Goal: Information Seeking & Learning: Learn about a topic

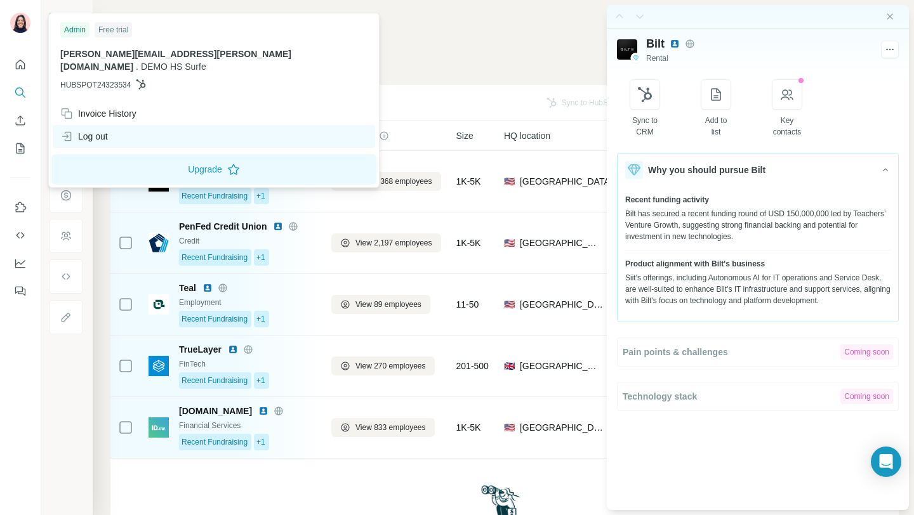
click at [117, 125] on div "Log out" at bounding box center [214, 136] width 322 height 23
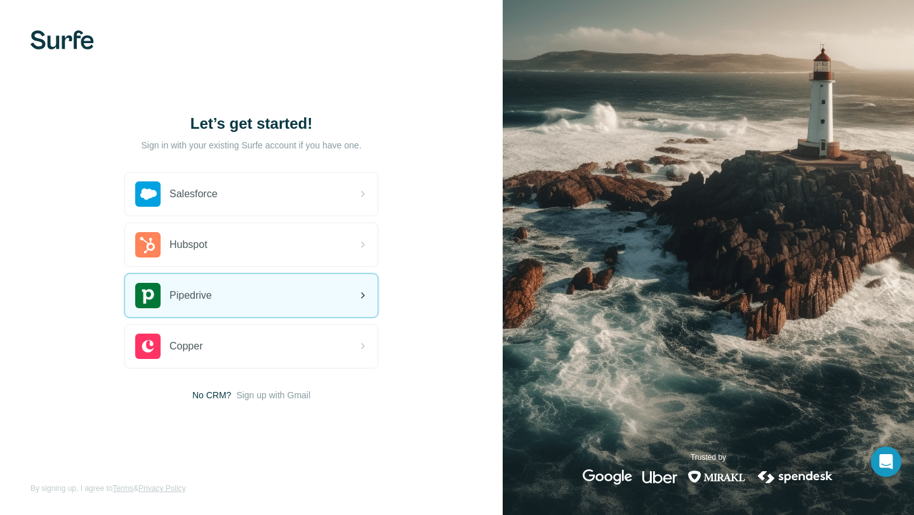
click at [292, 284] on div "Pipedrive" at bounding box center [251, 295] width 252 height 43
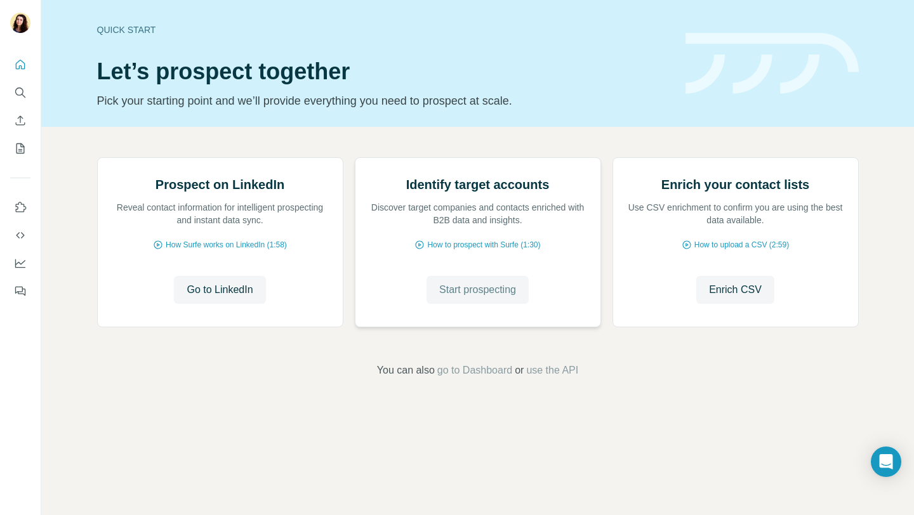
click at [504, 298] on span "Start prospecting" at bounding box center [477, 289] width 77 height 15
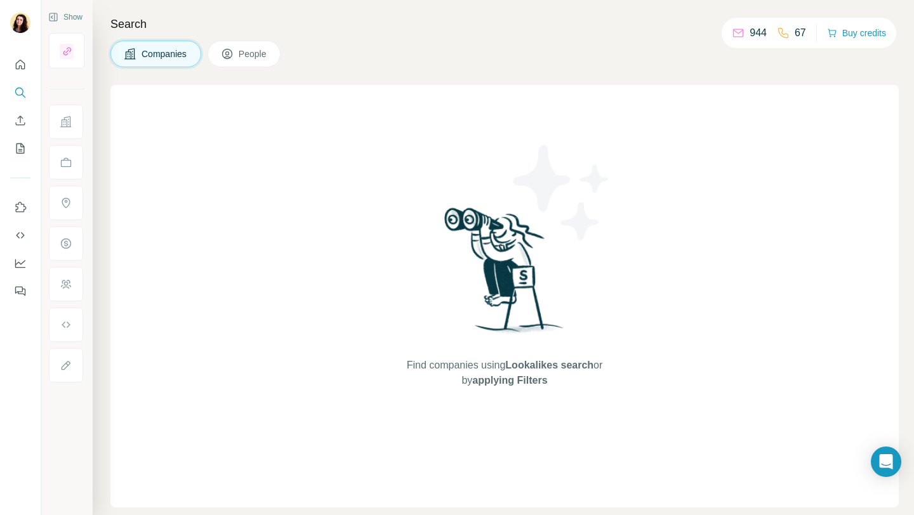
click at [504, 423] on div "Find companies using Lookalikes search or by applying Filters" at bounding box center [504, 296] width 228 height 423
click at [21, 62] on icon "Quick start" at bounding box center [20, 64] width 13 height 13
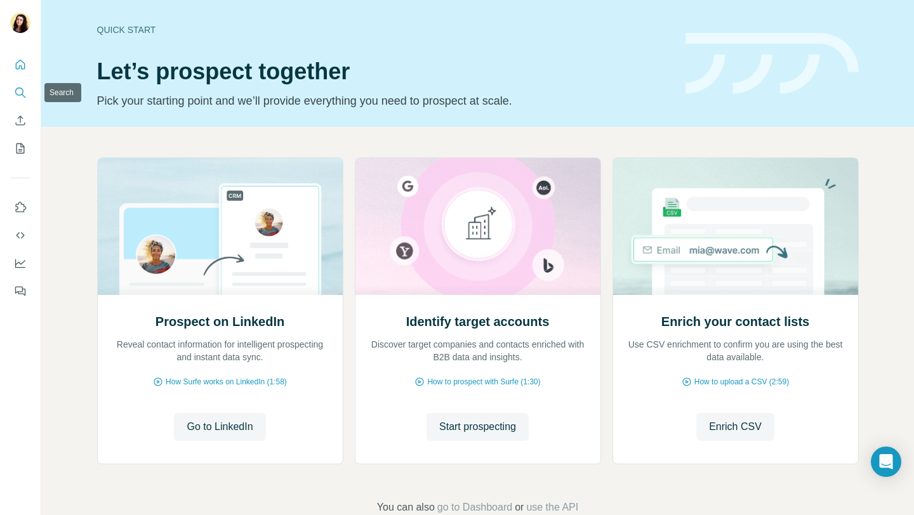
click at [24, 84] on button "Search" at bounding box center [20, 92] width 20 height 23
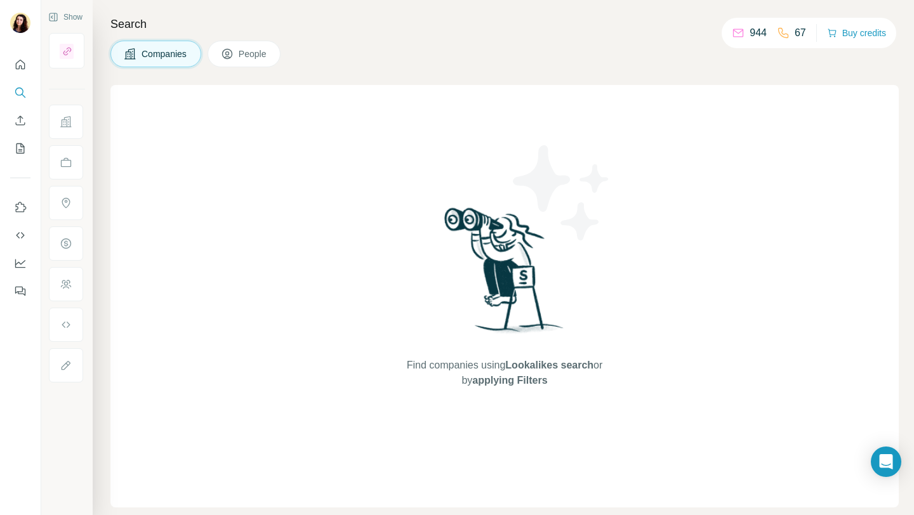
click at [265, 51] on span "People" at bounding box center [253, 54] width 29 height 13
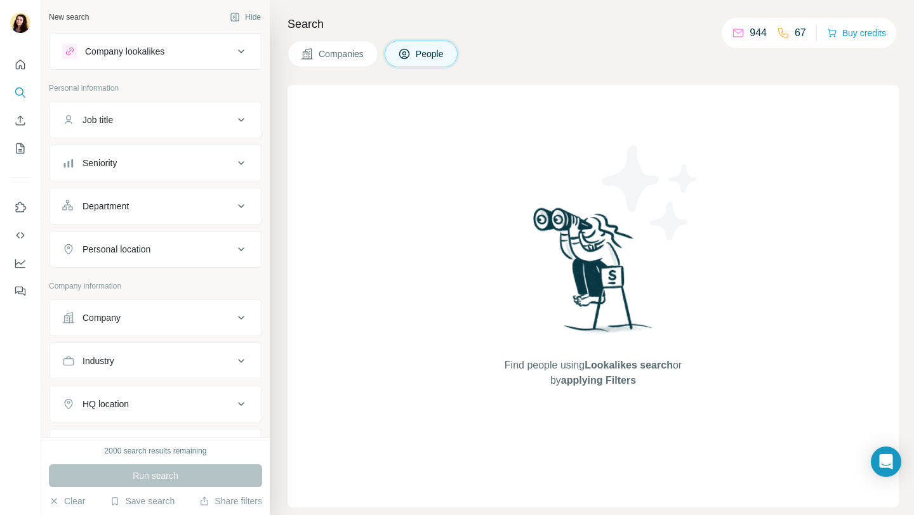
click at [204, 325] on button "Company" at bounding box center [155, 318] width 212 height 30
click at [191, 317] on div "Company" at bounding box center [147, 317] width 171 height 13
click at [122, 320] on div "Company" at bounding box center [147, 317] width 171 height 13
click at [142, 115] on div "Job title" at bounding box center [147, 120] width 171 height 13
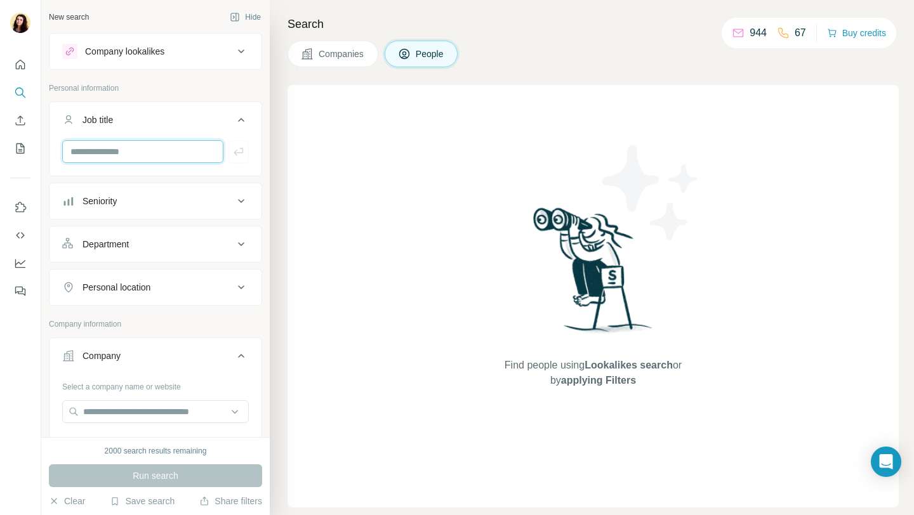
click at [143, 151] on input "text" at bounding box center [142, 151] width 161 height 23
click at [136, 46] on div "Company lookalikes" at bounding box center [124, 51] width 79 height 13
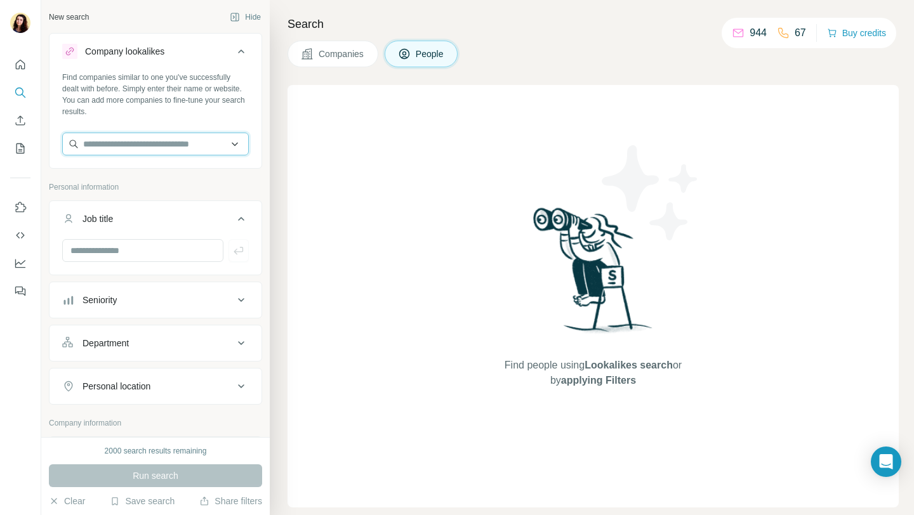
click at [120, 134] on input "text" at bounding box center [155, 144] width 187 height 23
paste input "********"
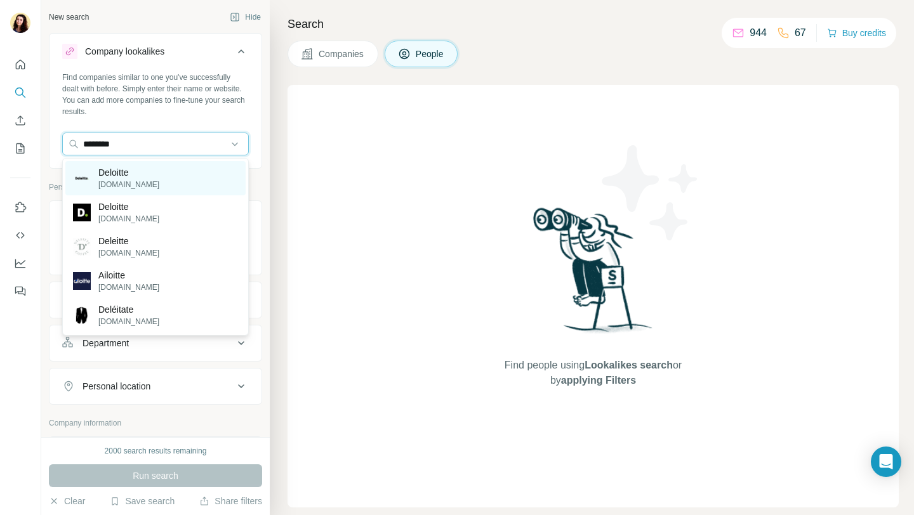
type input "********"
click at [123, 174] on p "Deloitte" at bounding box center [128, 172] width 61 height 13
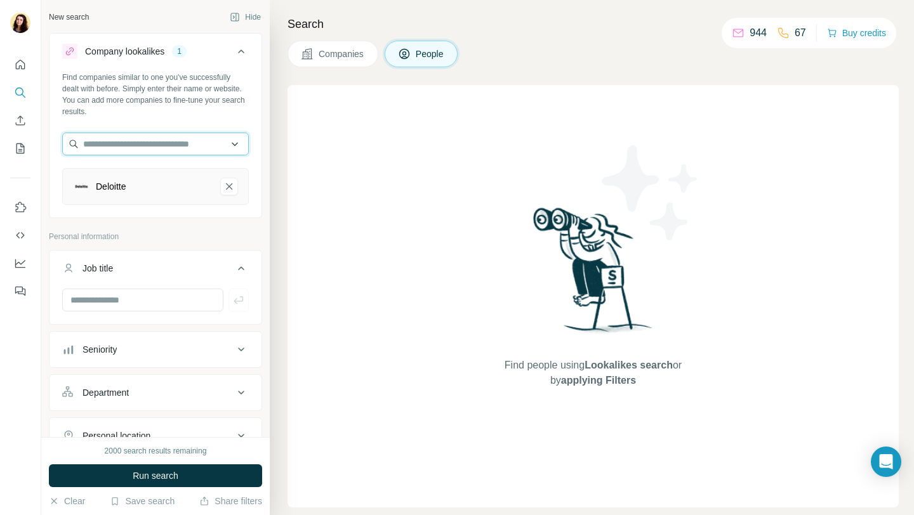
click at [167, 143] on input "text" at bounding box center [155, 144] width 187 height 23
paste input "**********"
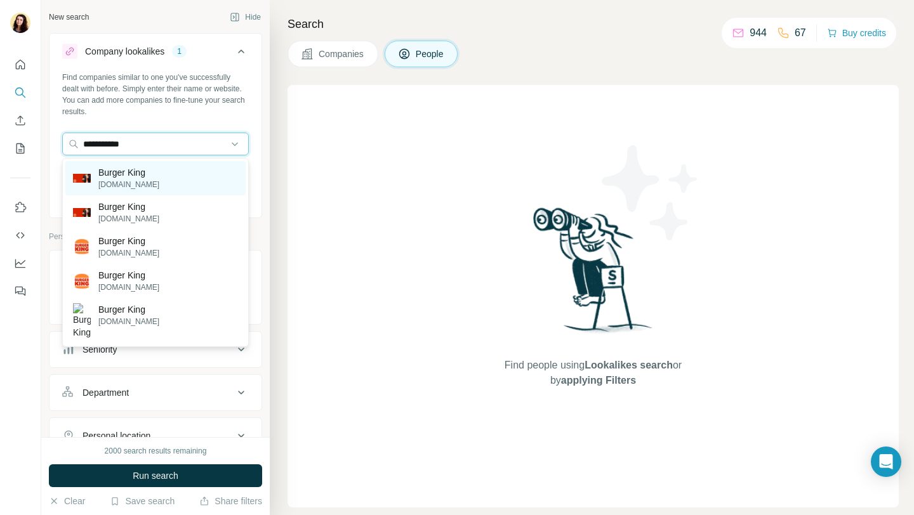
type input "**********"
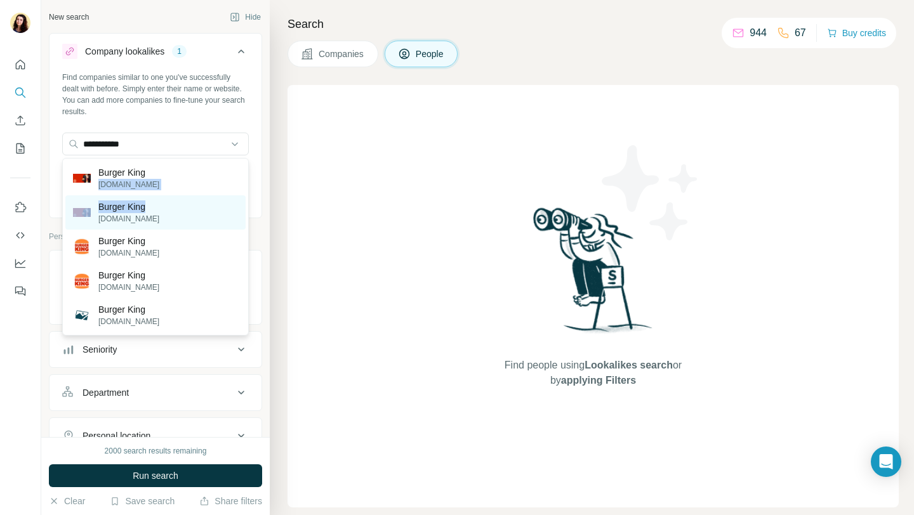
drag, startPoint x: 154, startPoint y: 176, endPoint x: 152, endPoint y: 211, distance: 34.3
click at [152, 211] on div "Burger King [DOMAIN_NAME] Burger [PERSON_NAME] [DOMAIN_NAME] Burger King [DOMAI…" at bounding box center [155, 247] width 187 height 178
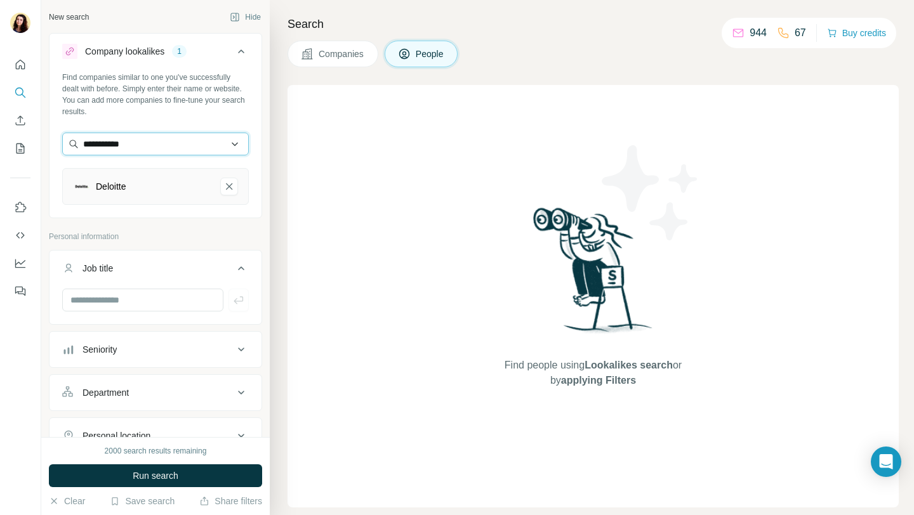
click at [150, 146] on input "**********" at bounding box center [155, 144] width 187 height 23
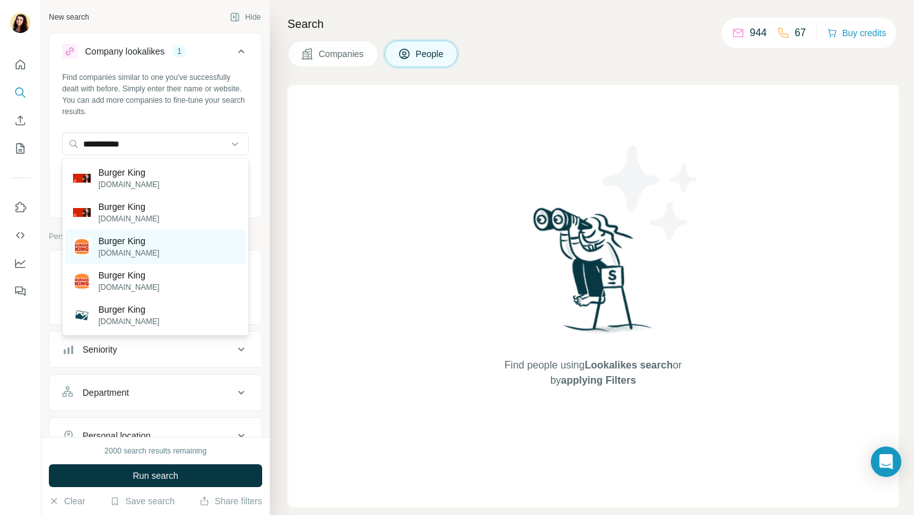
click at [133, 244] on p "Burger King" at bounding box center [128, 241] width 61 height 13
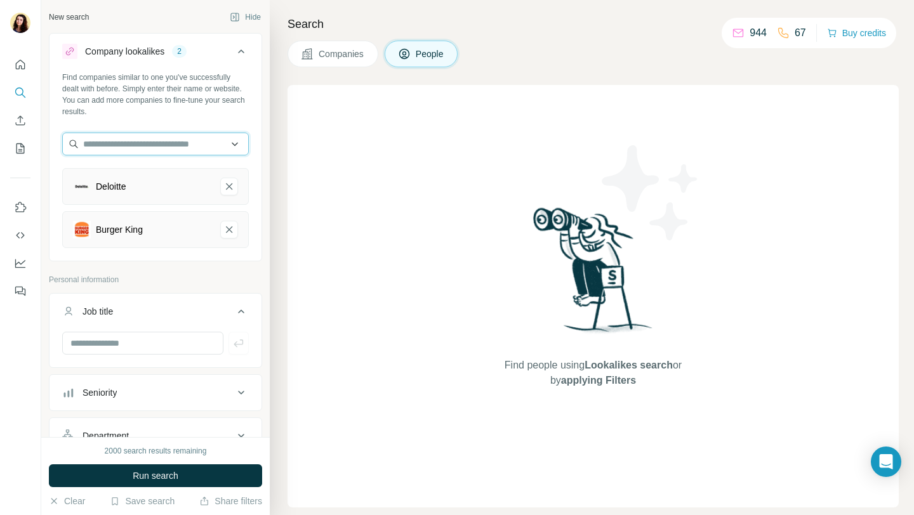
click at [155, 140] on input "text" at bounding box center [155, 144] width 187 height 23
paste input "******"
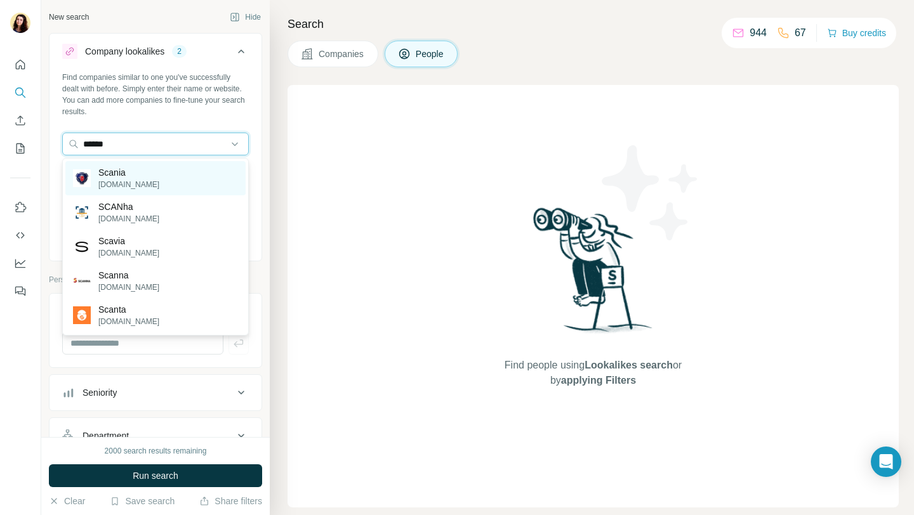
type input "******"
click at [178, 177] on div "Scania [DOMAIN_NAME]" at bounding box center [155, 178] width 180 height 34
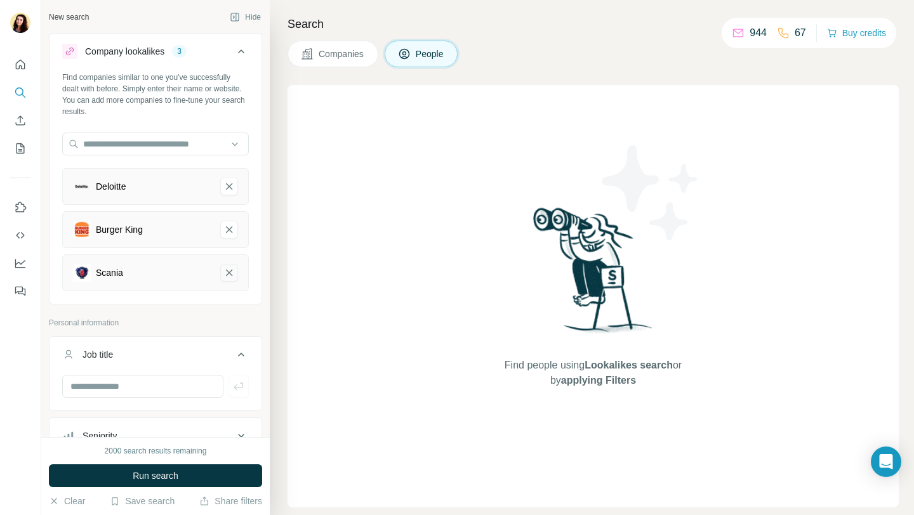
click at [230, 277] on icon "Scania-remove-button" at bounding box center [228, 272] width 11 height 13
drag, startPoint x: 190, startPoint y: 473, endPoint x: 214, endPoint y: 123, distance: 350.4
click at [214, 124] on div "New search Hide Company lookalikes 2 Find companies similar to one you've succe…" at bounding box center [155, 257] width 228 height 515
click at [325, 55] on span "Companies" at bounding box center [341, 54] width 46 height 13
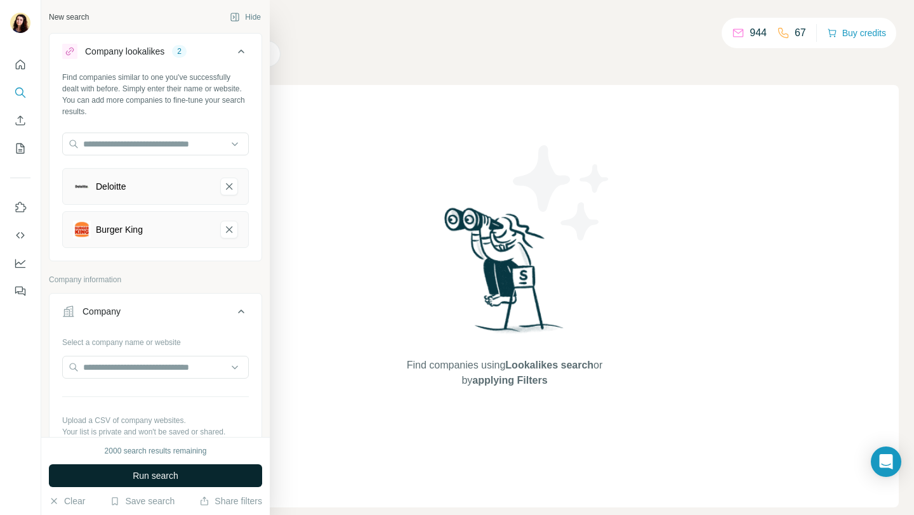
click at [133, 473] on span "Run search" at bounding box center [156, 475] width 46 height 13
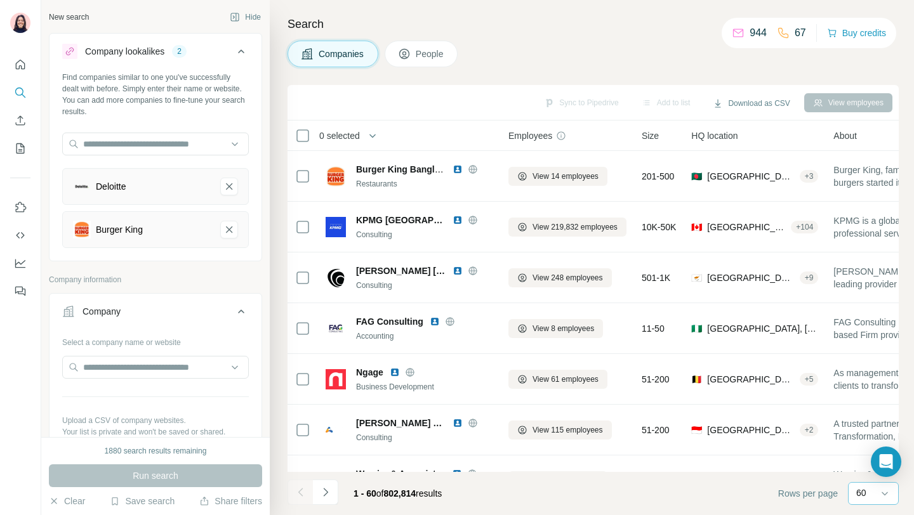
click at [872, 501] on div "60" at bounding box center [872, 494] width 32 height 22
click at [861, 464] on p "10" at bounding box center [863, 465] width 10 height 13
click at [331, 492] on icon "Navigate to next page" at bounding box center [325, 492] width 13 height 13
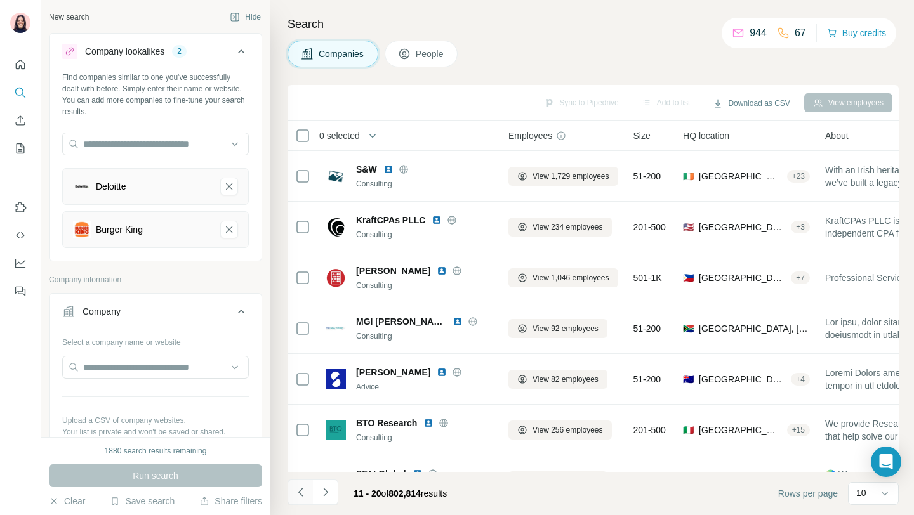
click at [301, 492] on icon "Navigate to previous page" at bounding box center [300, 492] width 13 height 13
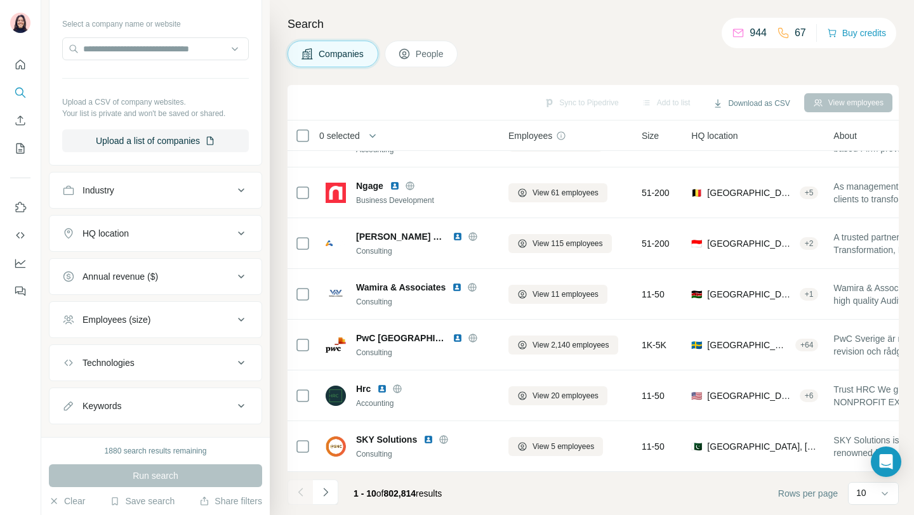
scroll to position [333, 0]
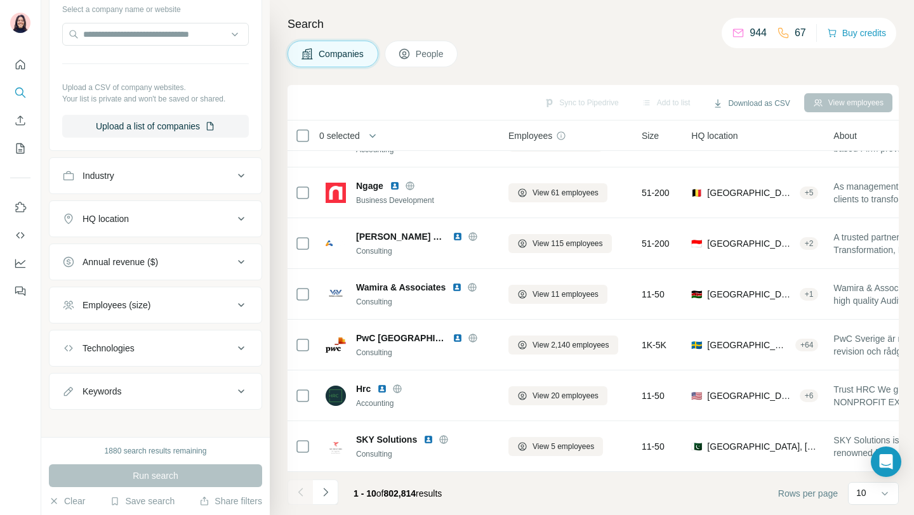
click at [135, 296] on button "Employees (size)" at bounding box center [155, 305] width 212 height 30
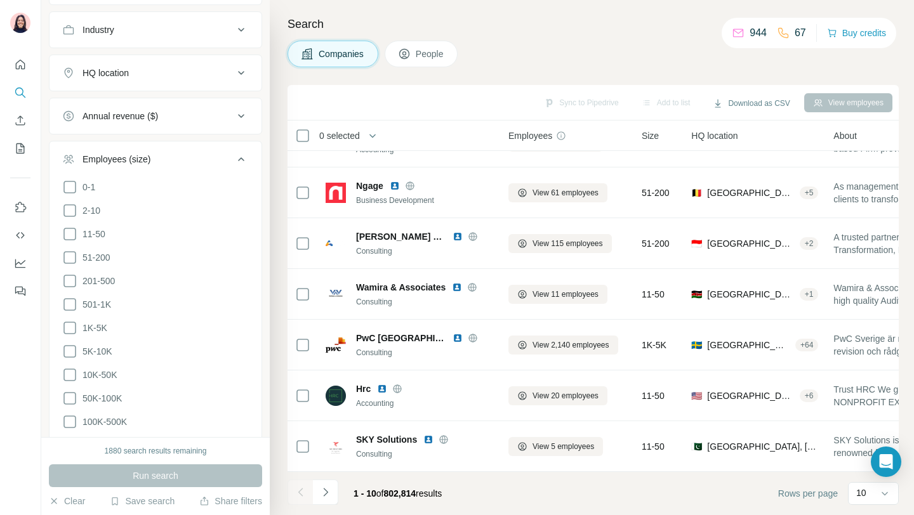
scroll to position [480, 0]
click at [72, 277] on icon at bounding box center [69, 279] width 15 height 15
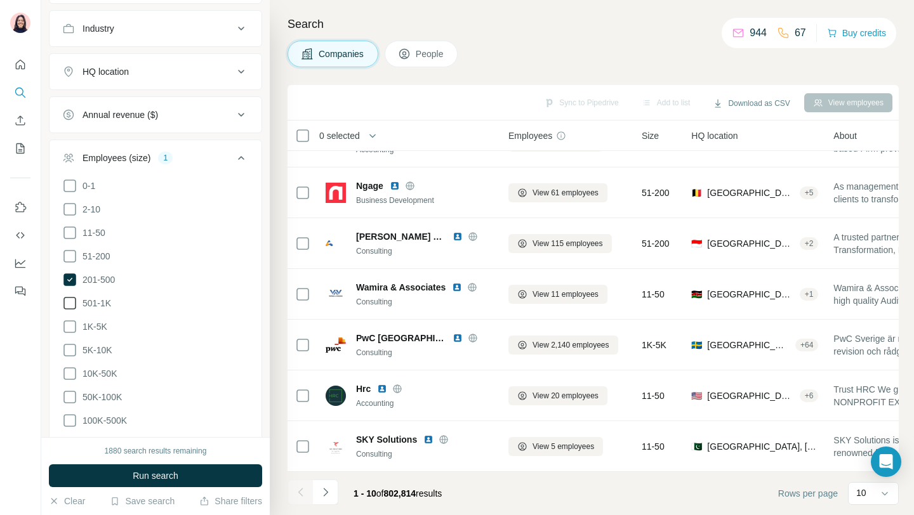
click at [70, 297] on icon at bounding box center [69, 303] width 15 height 15
click at [69, 336] on ul "0-1 2-10 11-50 [PHONE_NUMBER] 501-1K 1K-5K 5K-10K 10K-50K 50K-100K 100K-500K 50…" at bounding box center [155, 315] width 187 height 274
click at [69, 326] on icon at bounding box center [69, 326] width 15 height 15
click at [81, 276] on span "201-500" at bounding box center [95, 279] width 37 height 13
click at [244, 159] on icon at bounding box center [240, 157] width 15 height 15
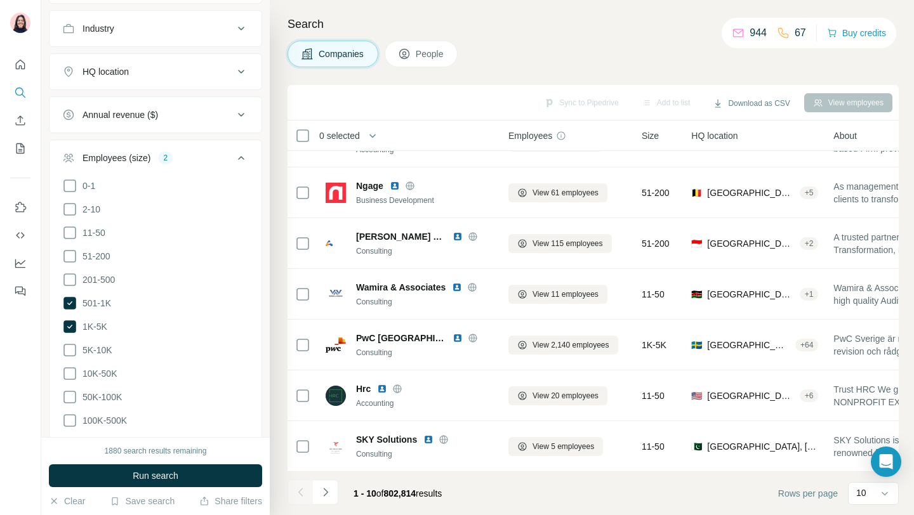
scroll to position [341, 0]
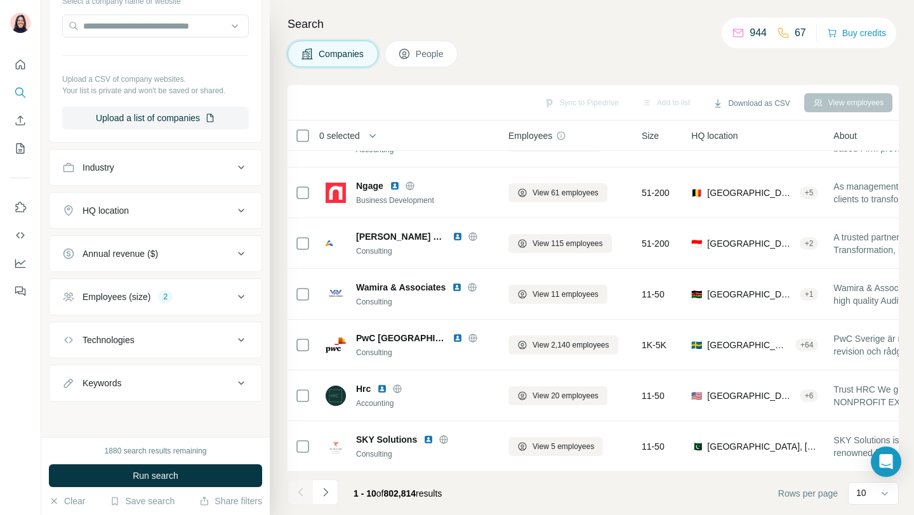
click at [145, 341] on div "Technologies" at bounding box center [147, 340] width 171 height 13
click at [140, 372] on input "text" at bounding box center [155, 371] width 187 height 23
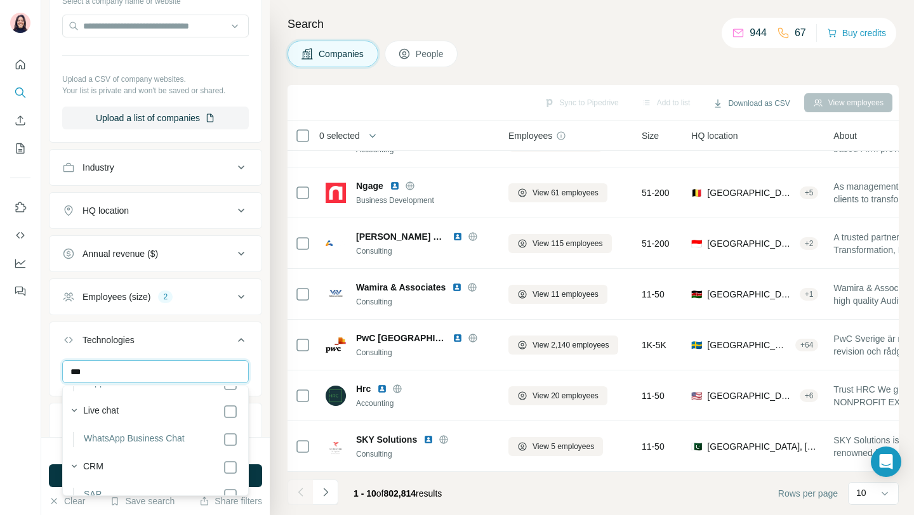
scroll to position [282, 0]
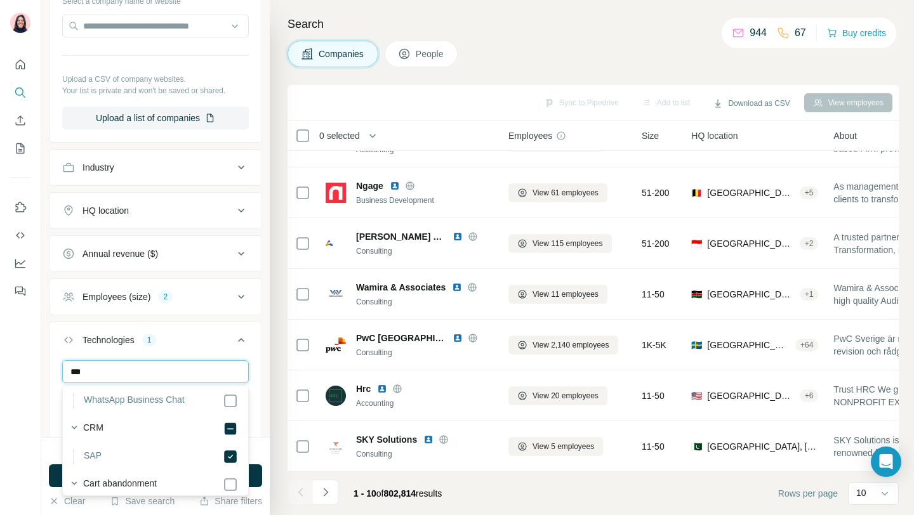
click at [164, 368] on input "***" at bounding box center [155, 371] width 187 height 23
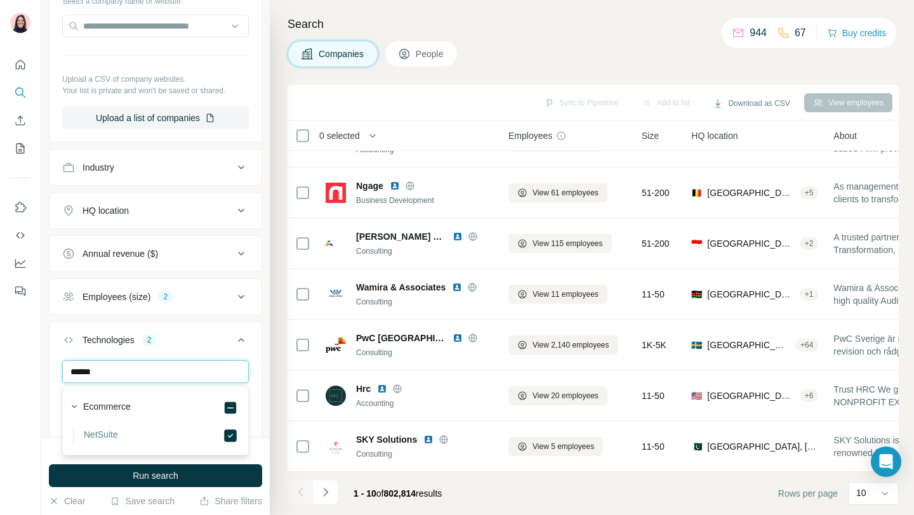
click at [119, 366] on input "******" at bounding box center [155, 371] width 187 height 23
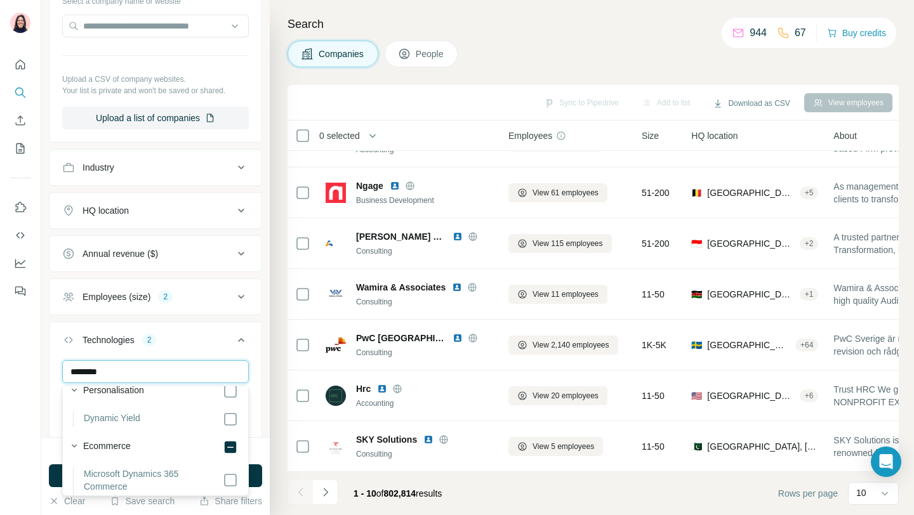
scroll to position [16, 0]
click at [190, 366] on input "********" at bounding box center [155, 371] width 187 height 23
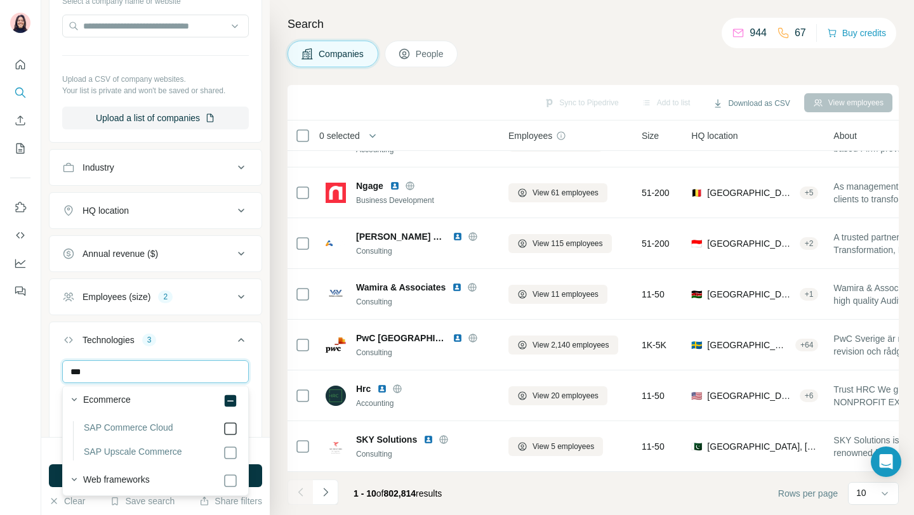
type input "***"
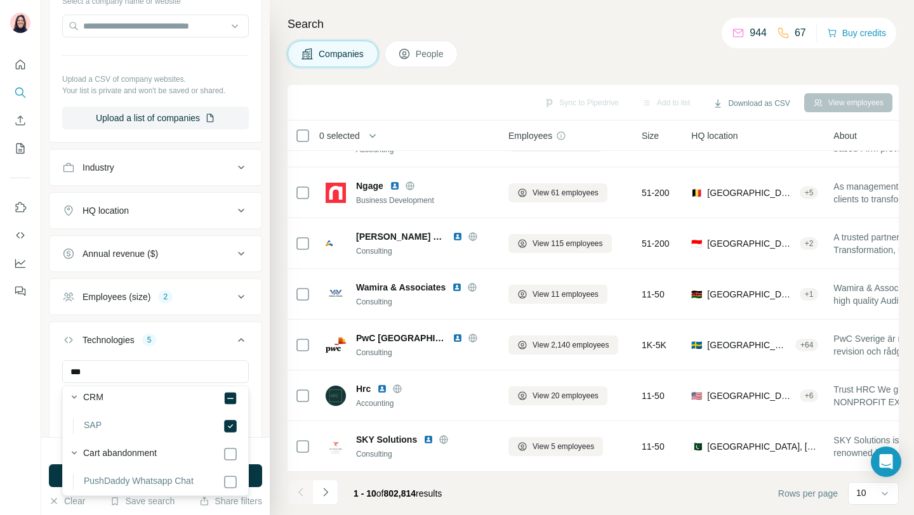
scroll to position [438, 0]
click at [207, 342] on div "Technologies 5" at bounding box center [147, 340] width 171 height 13
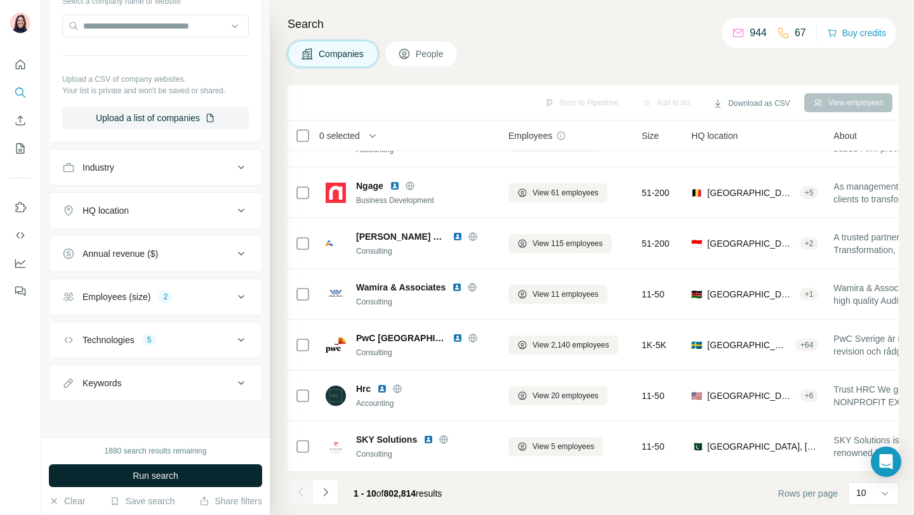
click at [181, 478] on button "Run search" at bounding box center [155, 475] width 213 height 23
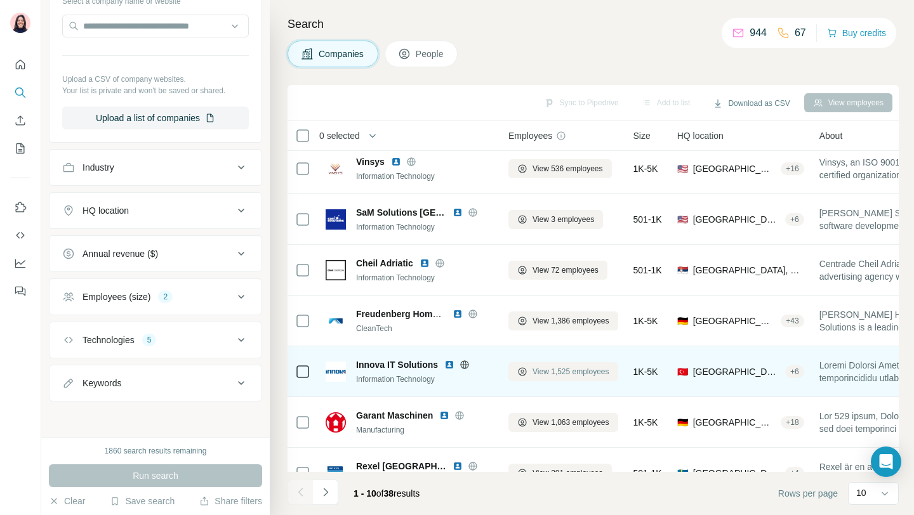
scroll to position [0, 0]
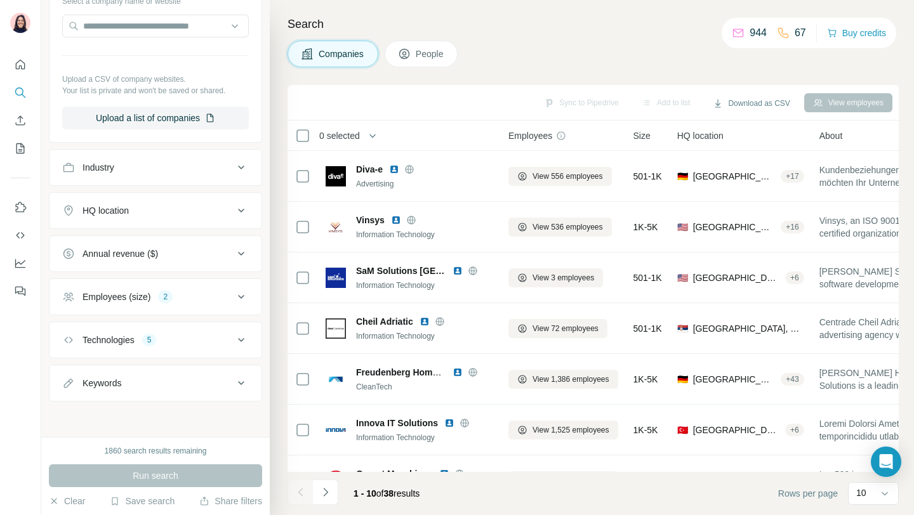
click at [167, 214] on div "HQ location" at bounding box center [147, 210] width 171 height 13
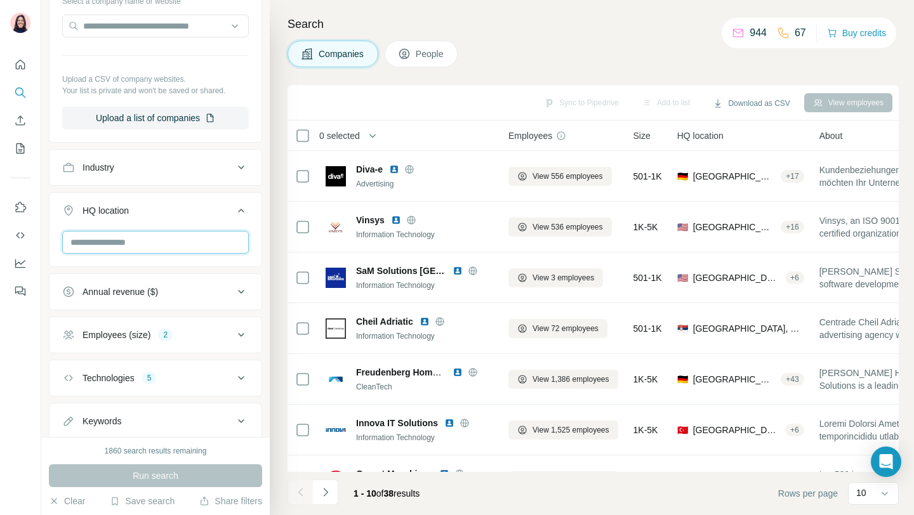
click at [151, 246] on input "text" at bounding box center [155, 242] width 187 height 23
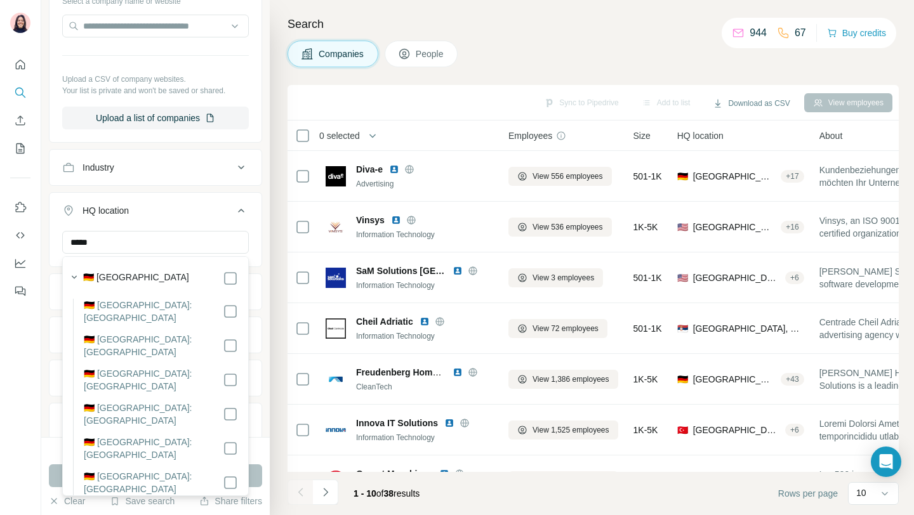
click at [133, 275] on div "🇩🇪 [GEOGRAPHIC_DATA]" at bounding box center [160, 278] width 155 height 15
click at [112, 276] on label "🇩🇪 [GEOGRAPHIC_DATA]" at bounding box center [136, 278] width 106 height 15
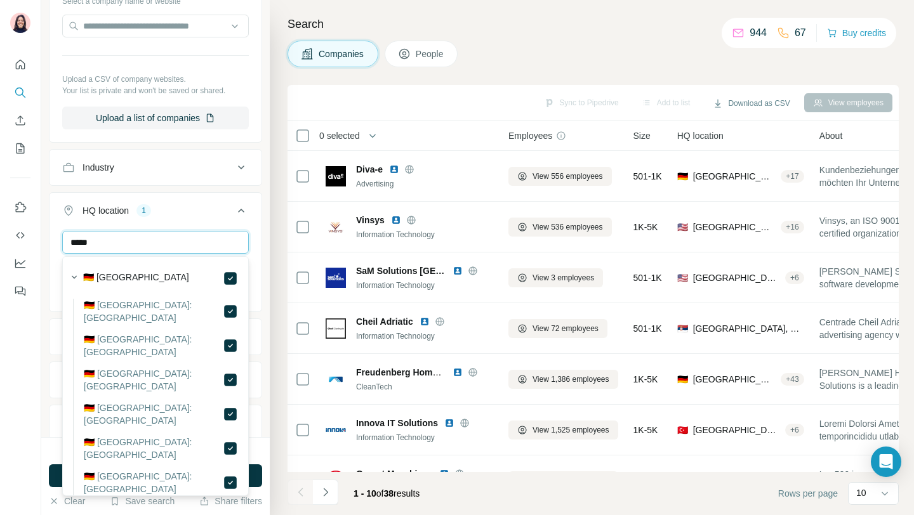
click at [113, 242] on input "*****" at bounding box center [155, 242] width 187 height 23
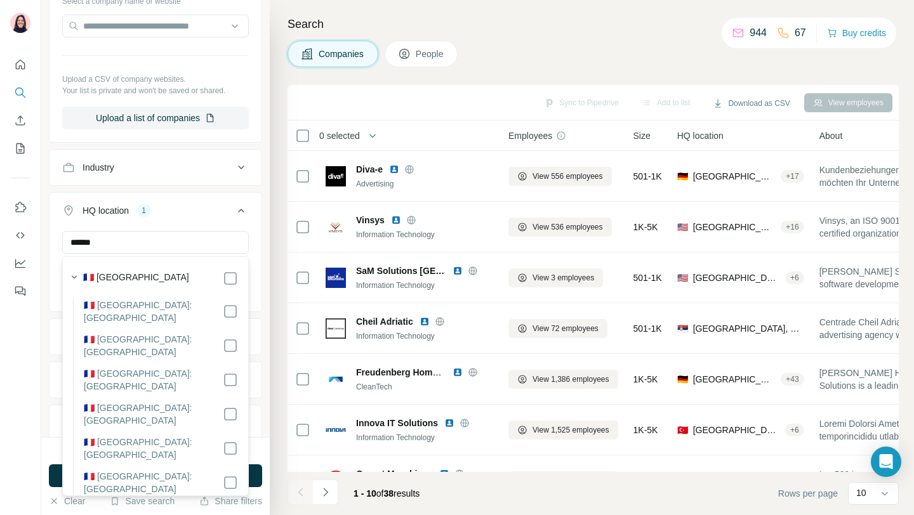
click at [113, 277] on label "🇫🇷 [GEOGRAPHIC_DATA]" at bounding box center [136, 278] width 106 height 15
click at [112, 244] on input "******" at bounding box center [155, 242] width 187 height 23
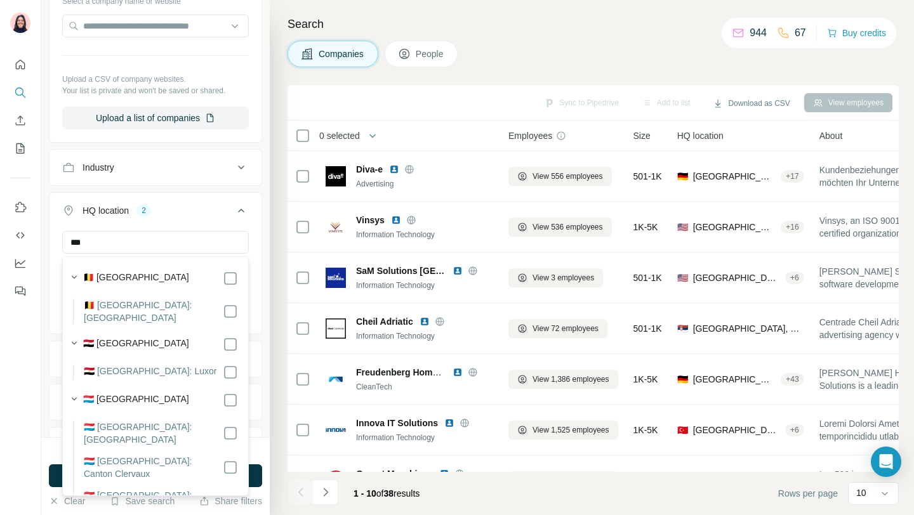
click at [115, 393] on label "🇱🇺 [GEOGRAPHIC_DATA]" at bounding box center [136, 400] width 106 height 15
click at [98, 244] on input "***" at bounding box center [155, 242] width 187 height 23
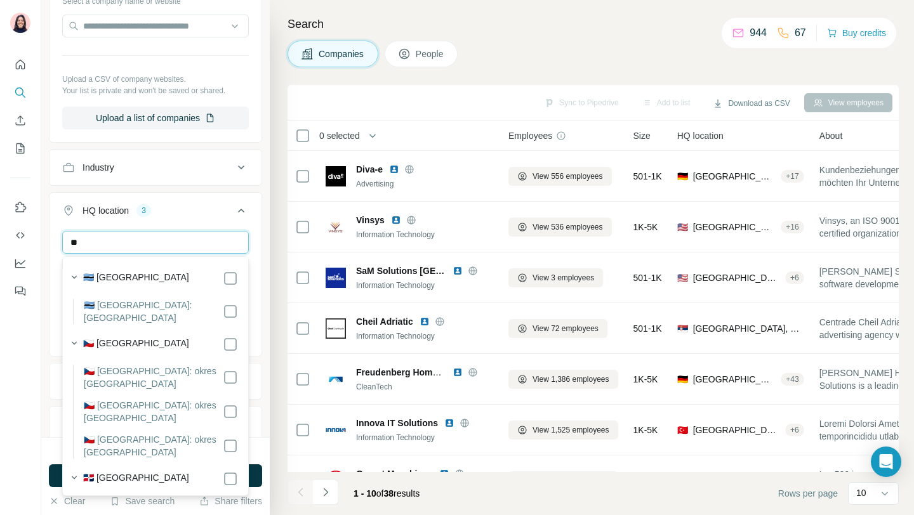
type input "*"
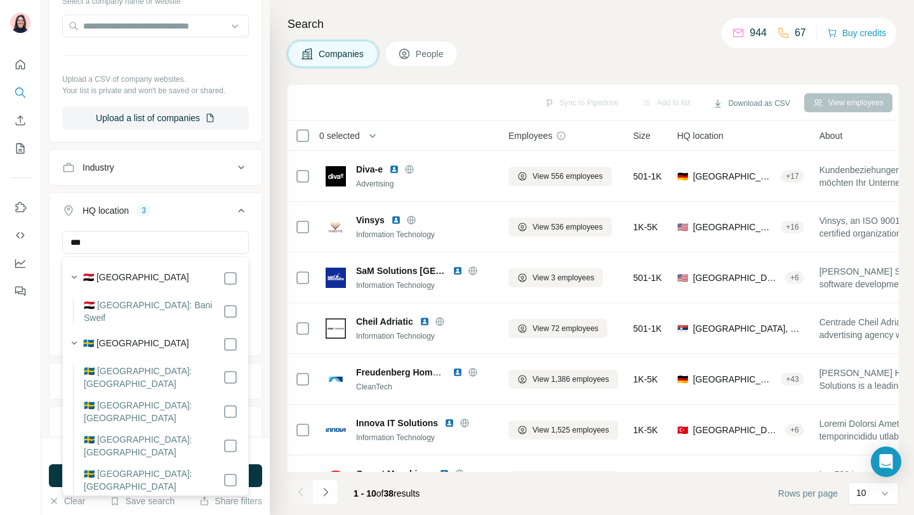
click at [105, 337] on label "🇸🇪 [GEOGRAPHIC_DATA]" at bounding box center [136, 344] width 106 height 15
click at [102, 238] on input "***" at bounding box center [155, 242] width 187 height 23
click at [98, 278] on label "🇳🇴 [GEOGRAPHIC_DATA]" at bounding box center [136, 278] width 106 height 15
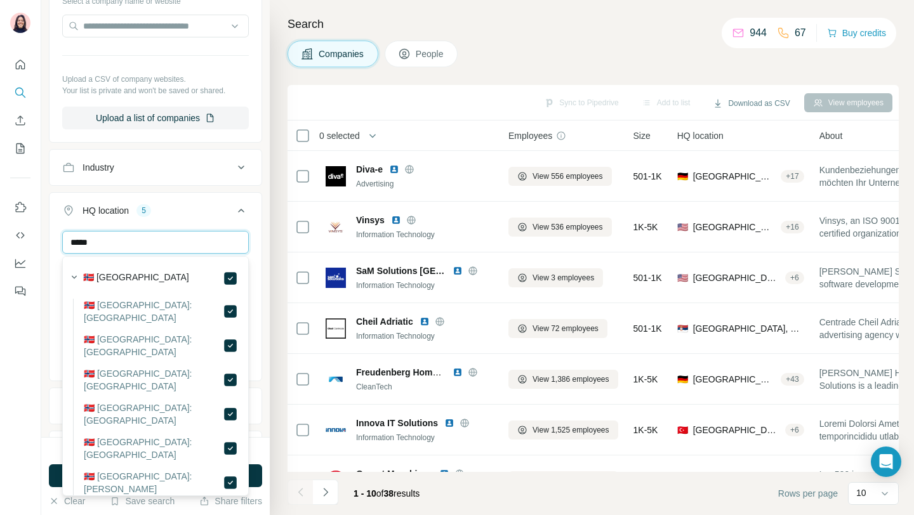
click at [105, 239] on input "*****" at bounding box center [155, 242] width 187 height 23
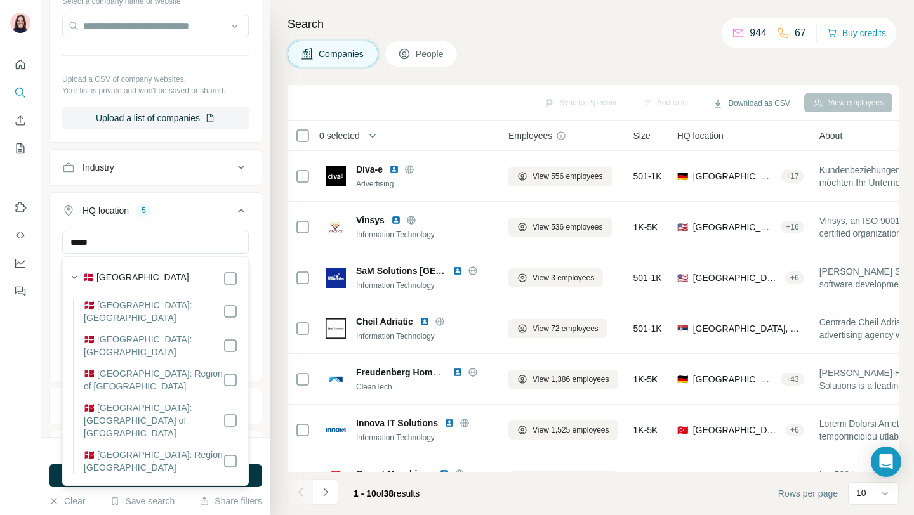
click at [108, 273] on label "🇩🇰 [GEOGRAPHIC_DATA]" at bounding box center [136, 278] width 106 height 15
click at [106, 245] on input "*****" at bounding box center [155, 242] width 187 height 23
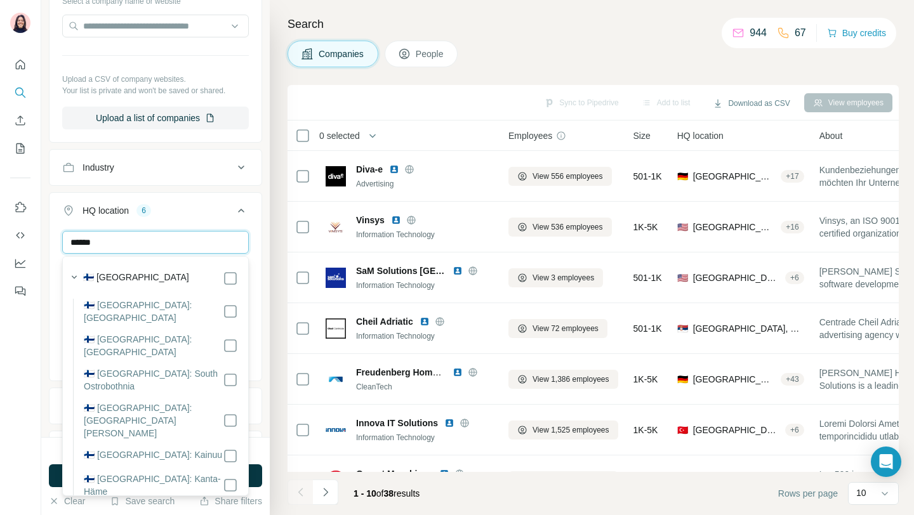
type input "******"
click at [93, 283] on label "🇫🇮 [GEOGRAPHIC_DATA]" at bounding box center [136, 278] width 106 height 15
click at [258, 233] on div "****** [GEOGRAPHIC_DATA] [GEOGRAPHIC_DATA] [GEOGRAPHIC_DATA] [GEOGRAPHIC_DATA] …" at bounding box center [155, 304] width 212 height 147
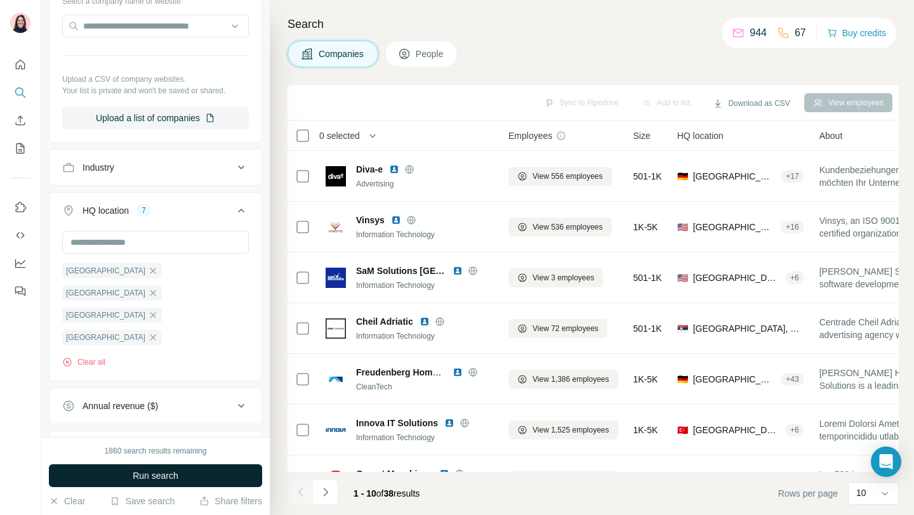
click at [183, 480] on button "Run search" at bounding box center [155, 475] width 213 height 23
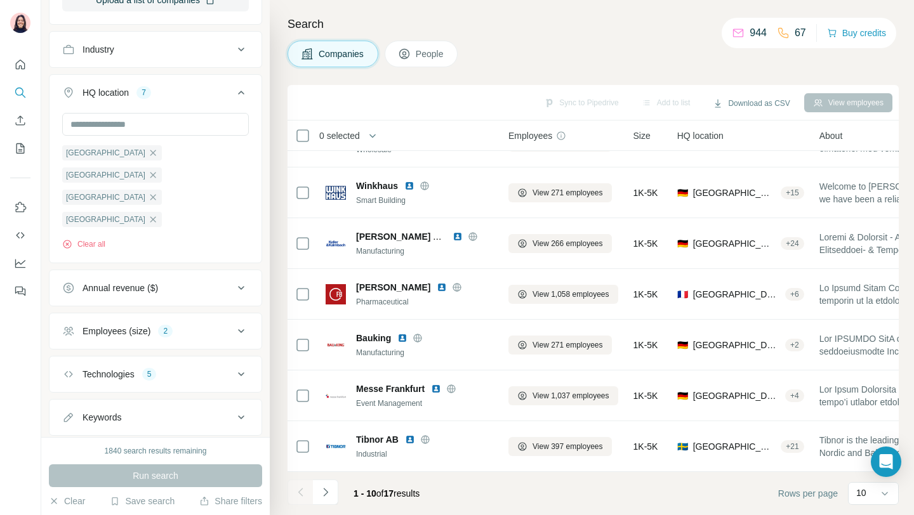
scroll to position [461, 0]
click at [170, 358] on button "Technologies 5" at bounding box center [155, 373] width 212 height 30
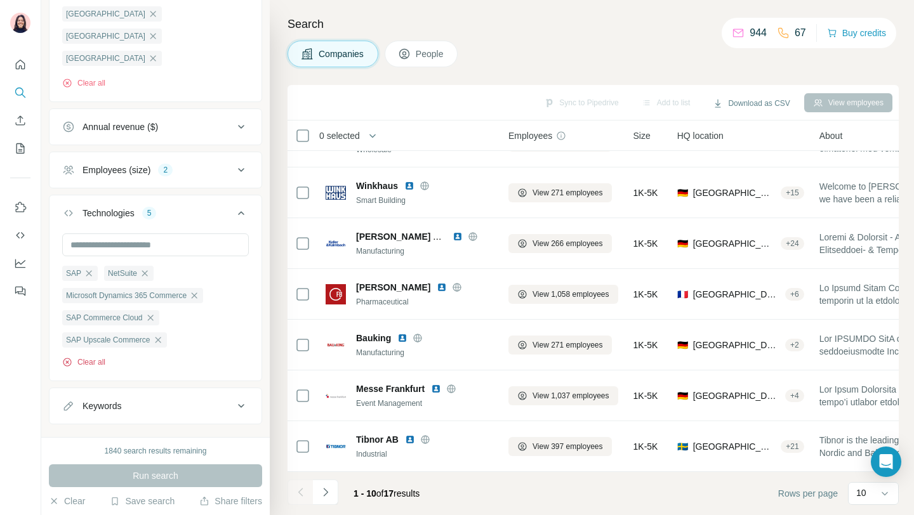
click at [95, 357] on button "Clear all" at bounding box center [83, 362] width 43 height 11
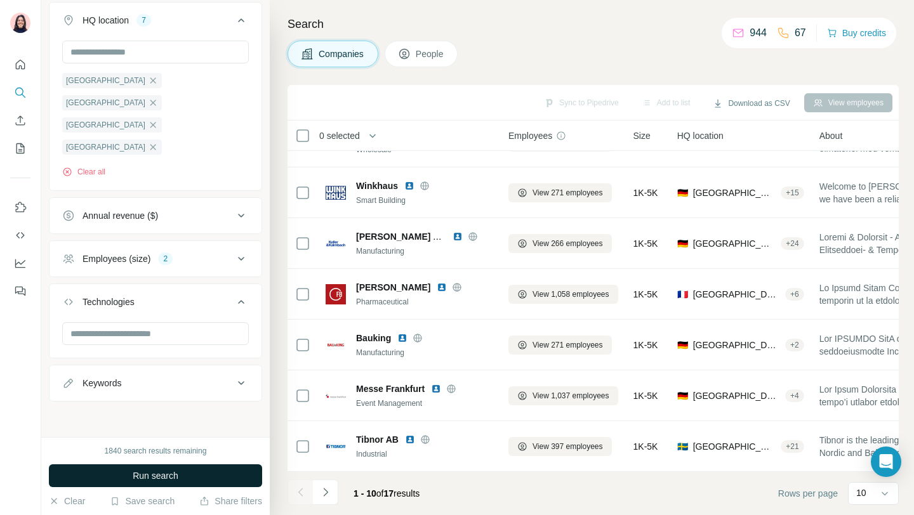
scroll to position [508, 0]
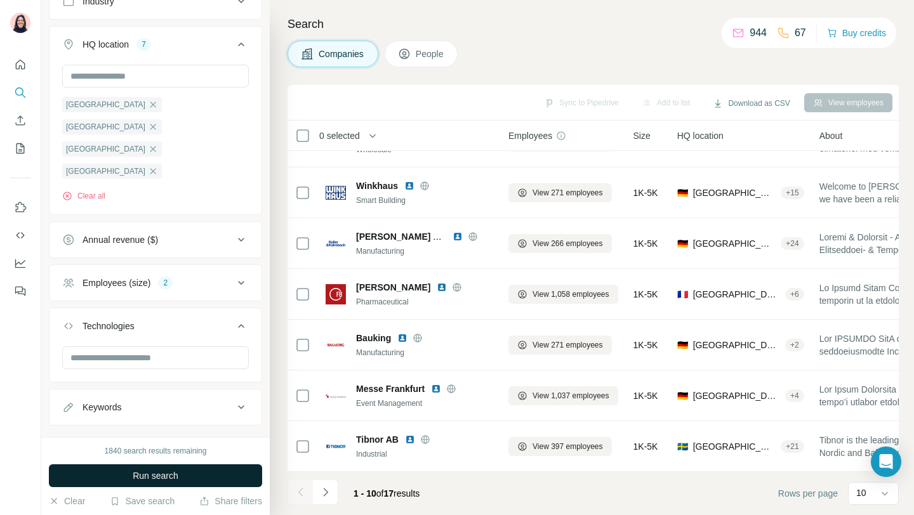
click at [197, 480] on button "Run search" at bounding box center [155, 475] width 213 height 23
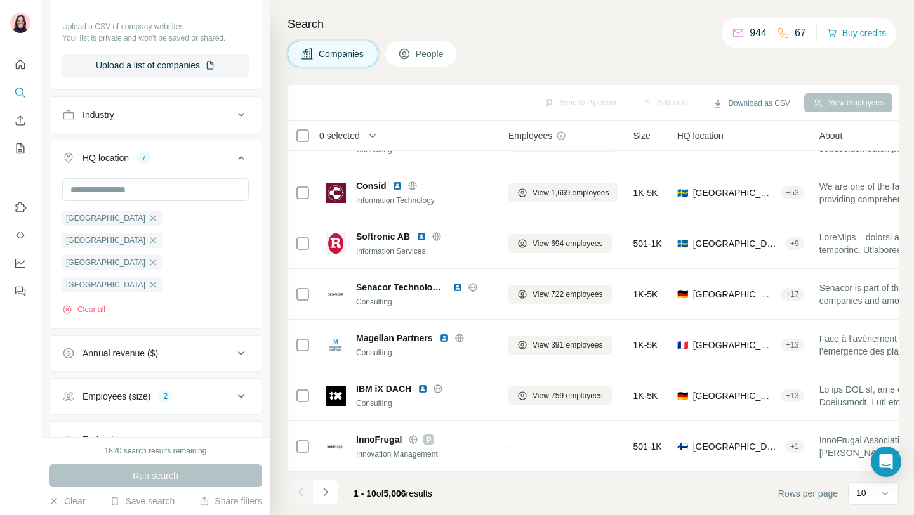
scroll to position [396, 0]
click at [436, 52] on span "People" at bounding box center [430, 54] width 29 height 13
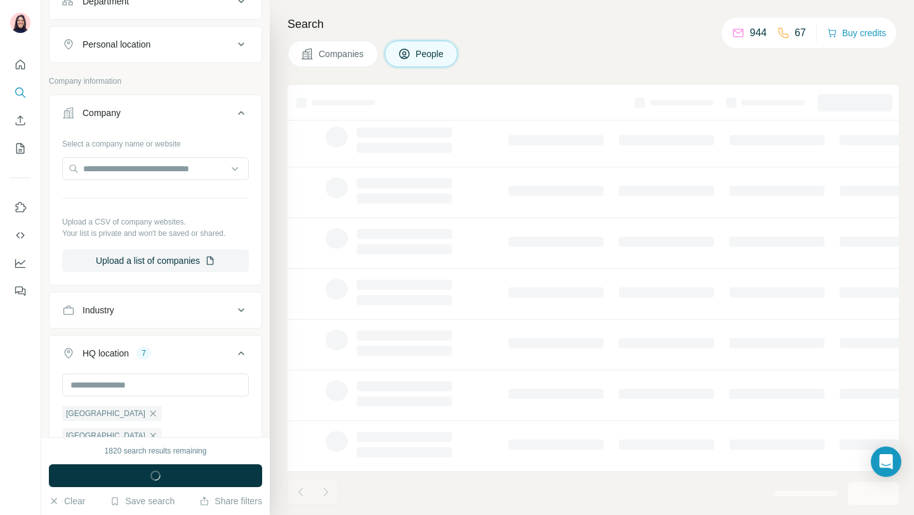
scroll to position [594, 0]
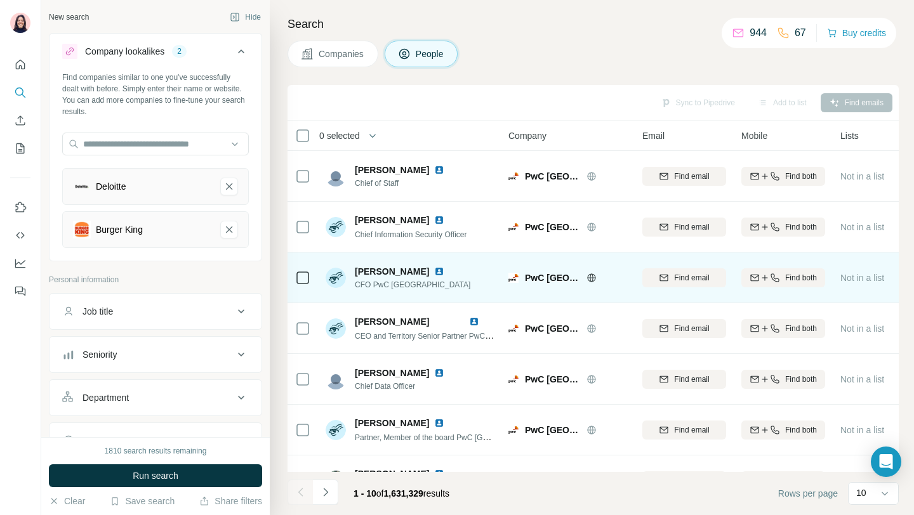
scroll to position [187, 0]
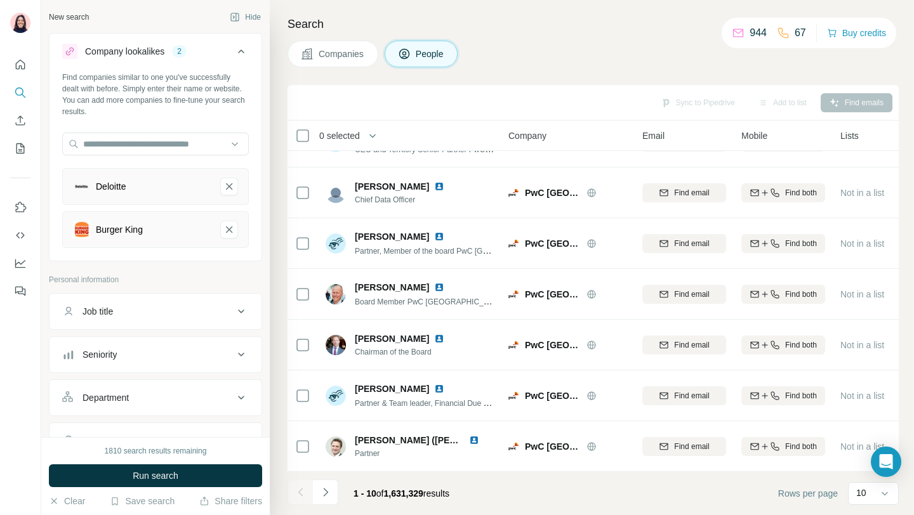
click at [322, 62] on button "Companies" at bounding box center [332, 54] width 91 height 27
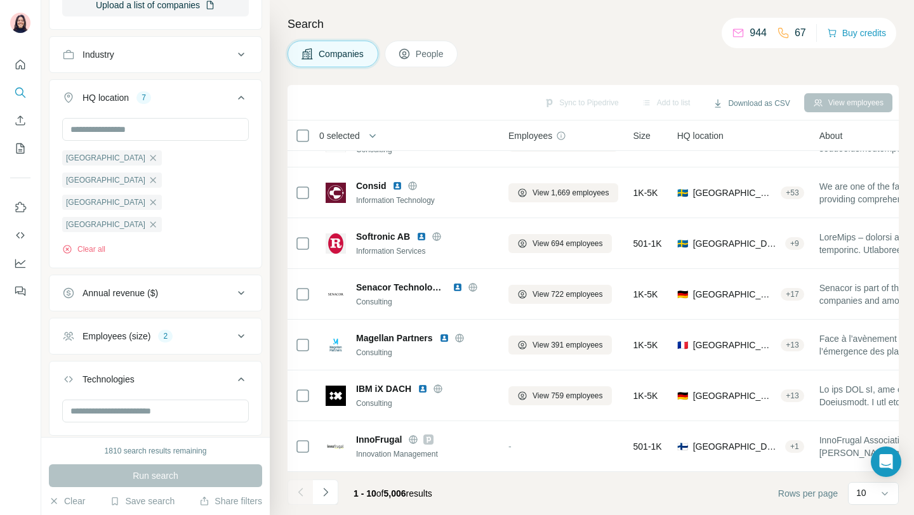
scroll to position [508, 0]
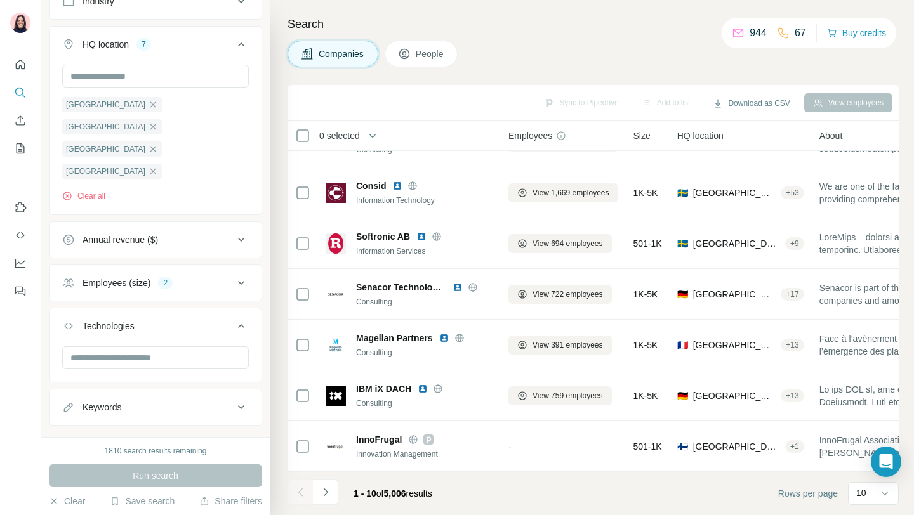
click at [197, 265] on div "Employees (size) 2" at bounding box center [155, 283] width 213 height 37
click at [197, 277] on div "Employees (size) 2" at bounding box center [147, 283] width 171 height 13
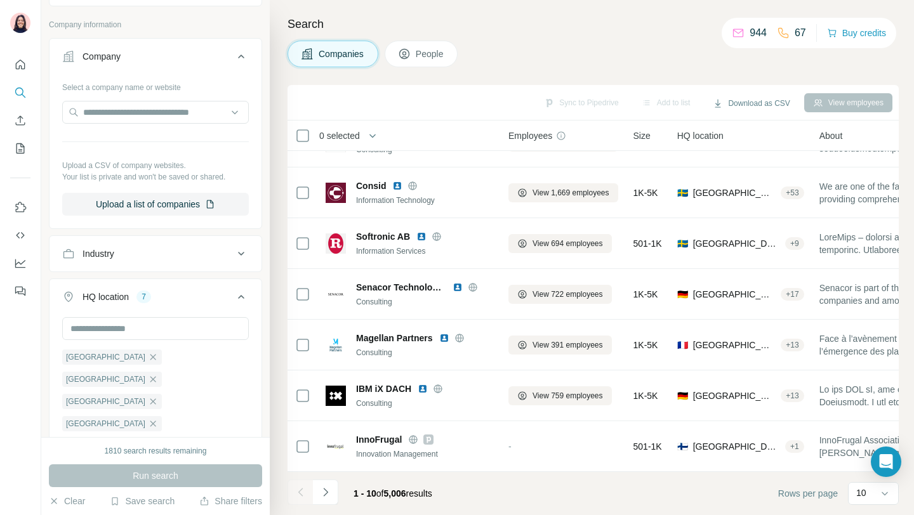
scroll to position [0, 0]
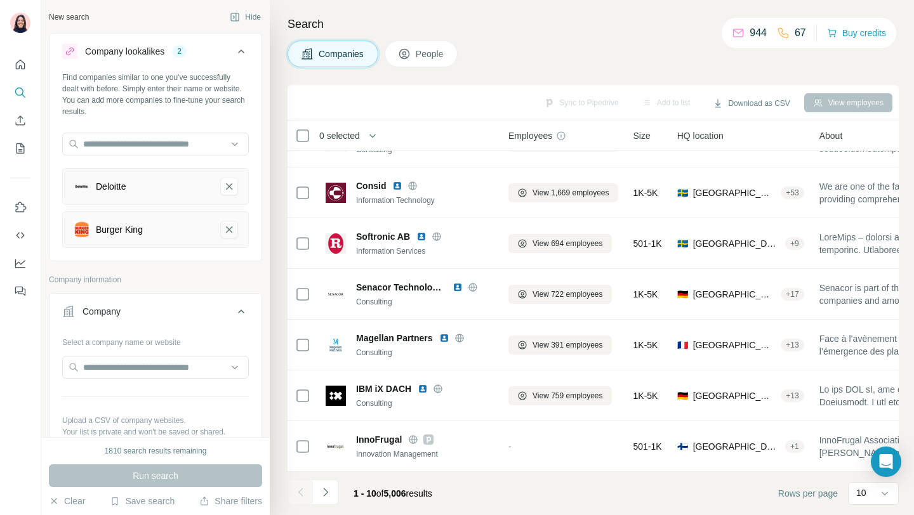
click at [232, 233] on icon "Burger King-remove-button" at bounding box center [228, 229] width 11 height 13
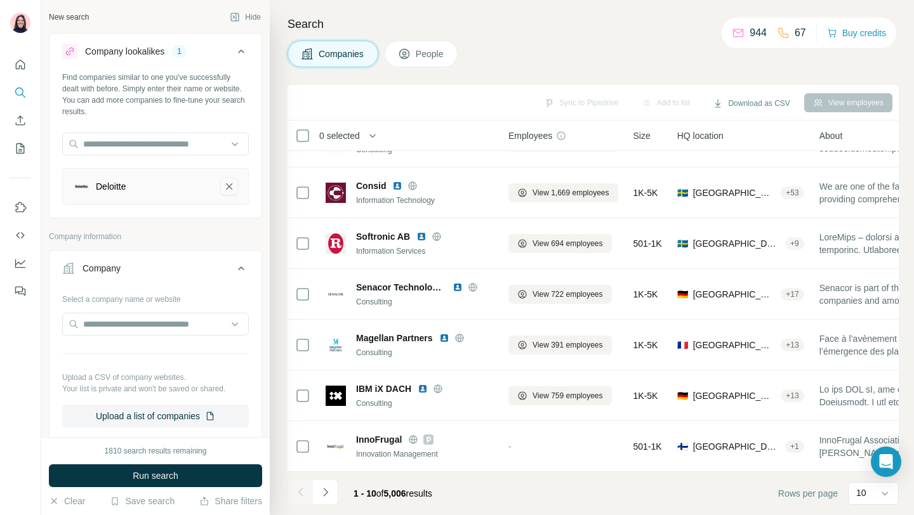
click at [228, 186] on icon "Deloitte-remove-button" at bounding box center [229, 186] width 6 height 6
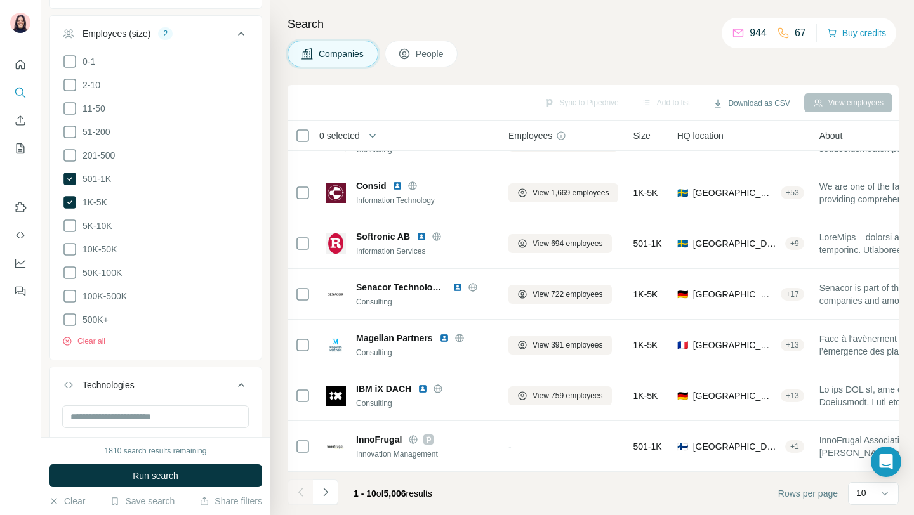
scroll to position [683, 0]
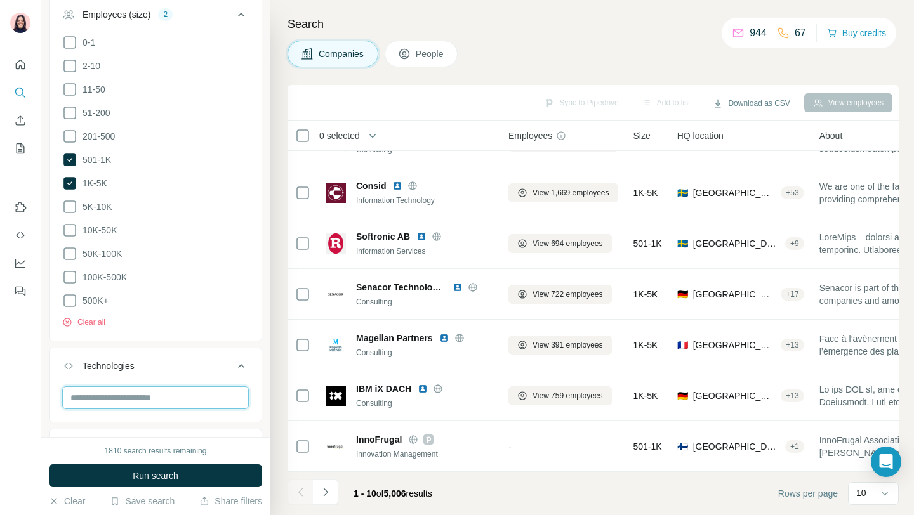
click at [154, 386] on input "text" at bounding box center [155, 397] width 187 height 23
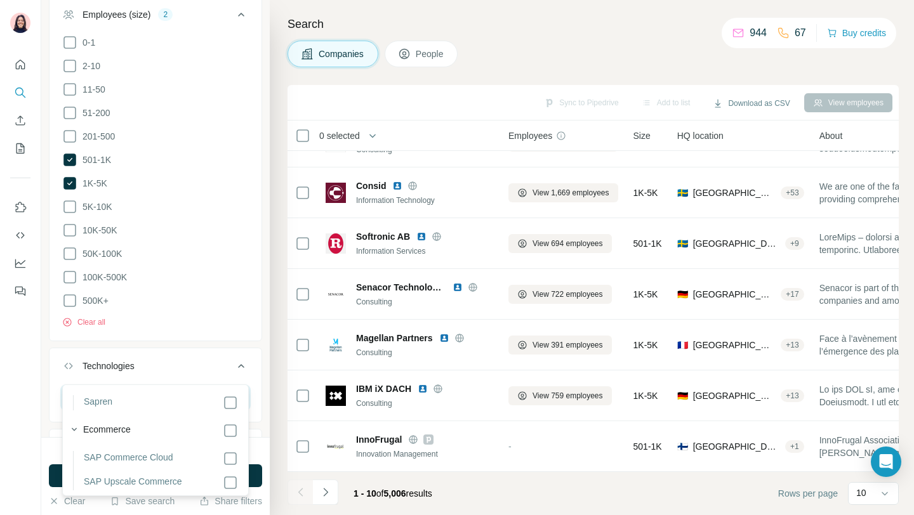
scroll to position [119, 0]
type input "***"
click at [136, 424] on label "SAP Commerce Cloud" at bounding box center [128, 427] width 89 height 15
click at [137, 446] on label "SAP Upscale Commerce" at bounding box center [133, 451] width 98 height 15
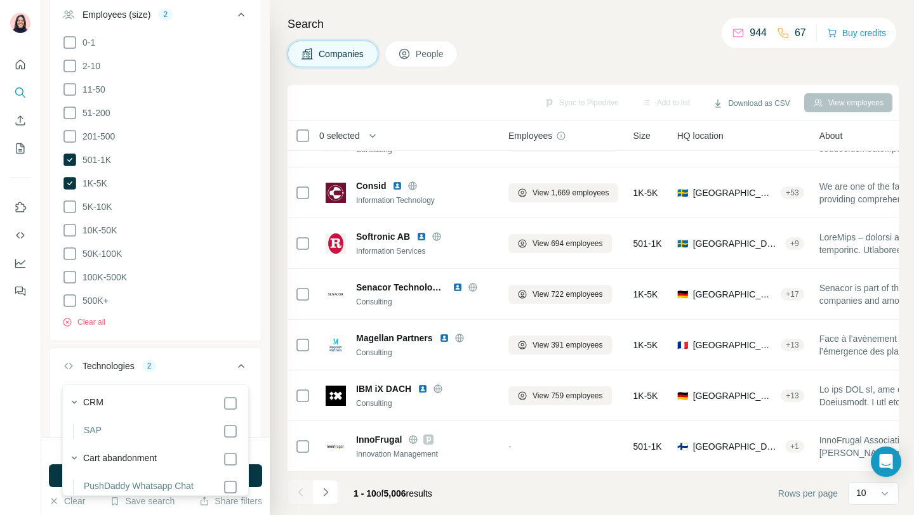
click at [107, 434] on li "SAP" at bounding box center [155, 431] width 165 height 15
click at [93, 428] on label "SAP" at bounding box center [93, 431] width 18 height 15
click at [198, 351] on button "Technologies 3" at bounding box center [155, 369] width 212 height 36
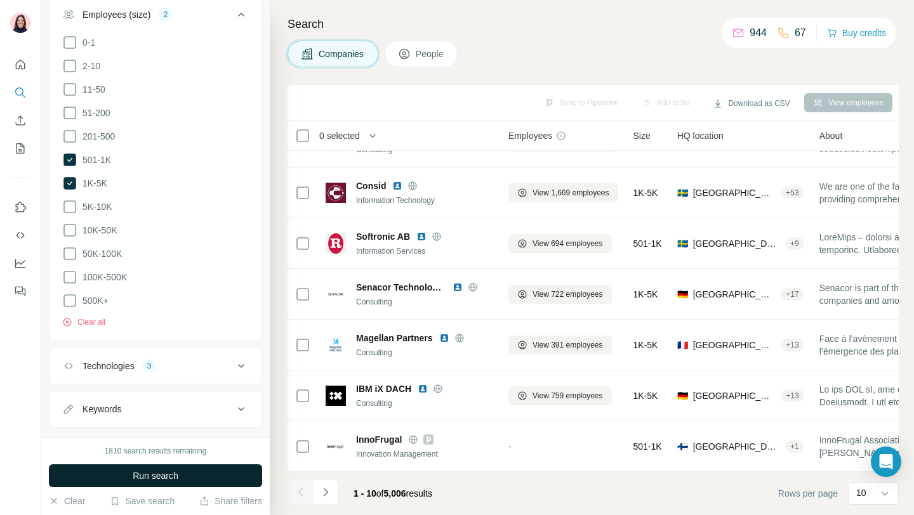
scroll to position [681, 0]
click at [260, 476] on button "Run search" at bounding box center [155, 475] width 213 height 23
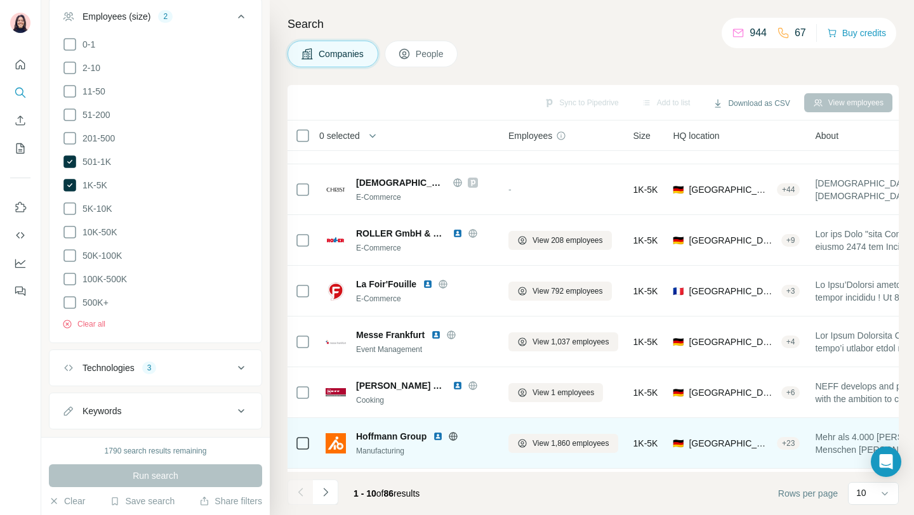
scroll to position [0, 0]
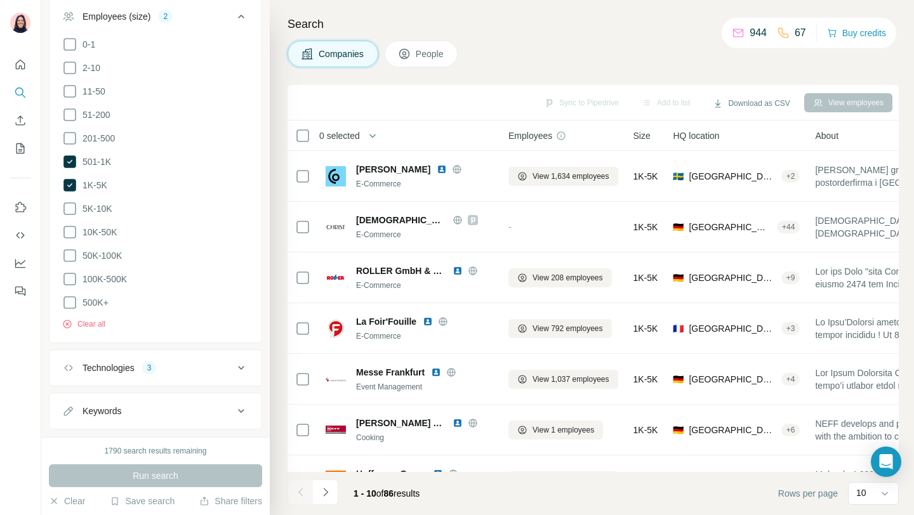
click at [140, 362] on div "Technologies 3" at bounding box center [147, 368] width 171 height 13
click at [152, 388] on input "text" at bounding box center [155, 399] width 187 height 23
type input "******"
click at [181, 426] on section "Ecommerce NetSuite" at bounding box center [151, 421] width 173 height 46
click at [136, 442] on li "NetSuite" at bounding box center [155, 435] width 165 height 15
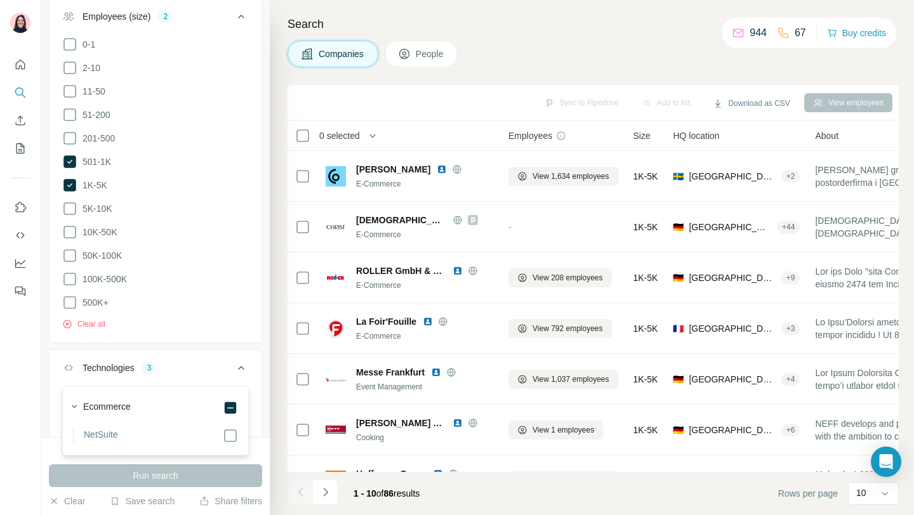
click at [104, 433] on label "NetSuite" at bounding box center [101, 435] width 34 height 15
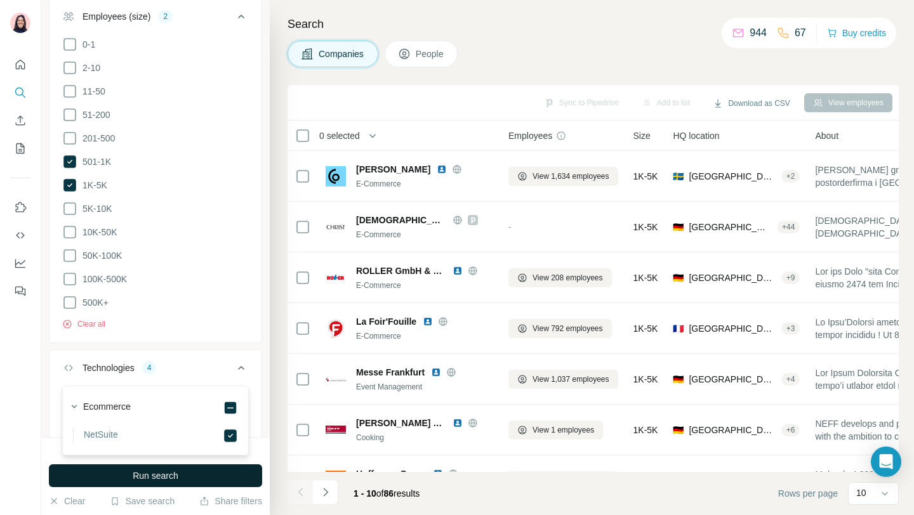
click at [197, 469] on button "Run search" at bounding box center [155, 475] width 213 height 23
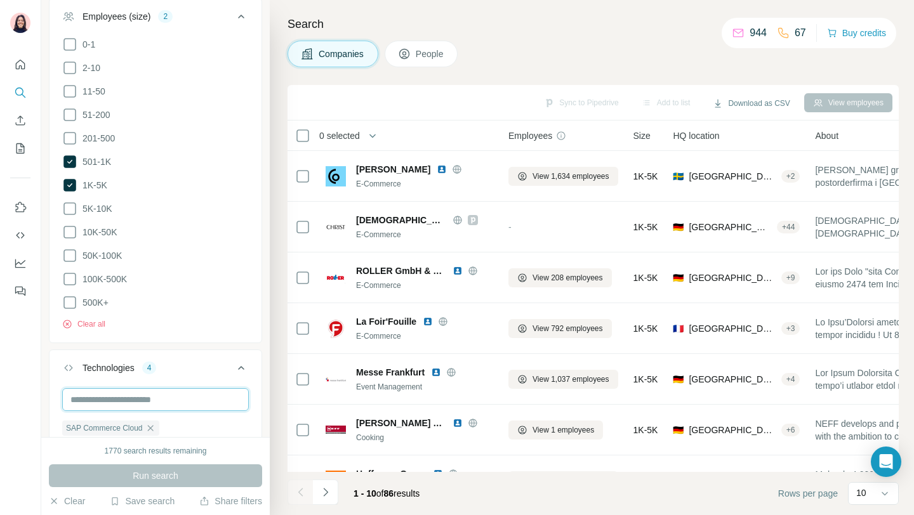
click at [155, 388] on input "text" at bounding box center [155, 399] width 187 height 23
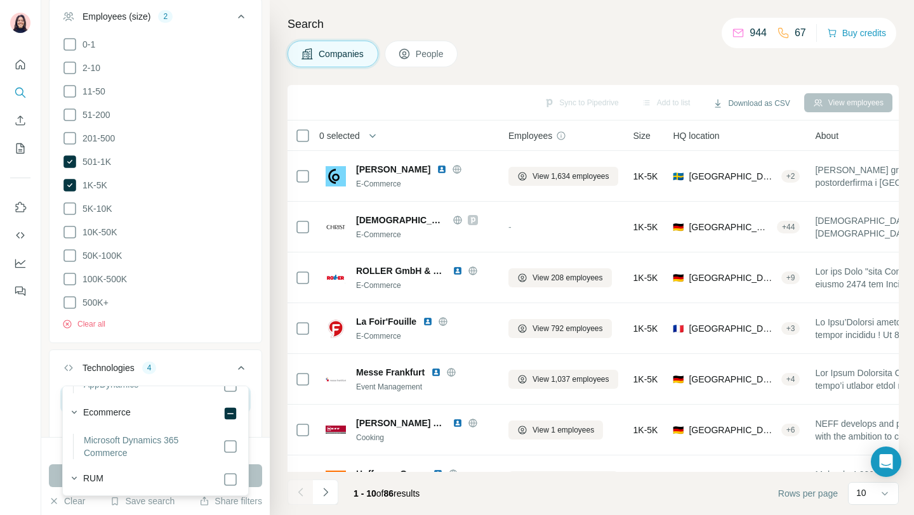
scroll to position [81, 0]
type input "********"
click at [176, 411] on label "Microsoft Dynamics 365 Commerce" at bounding box center [153, 415] width 139 height 25
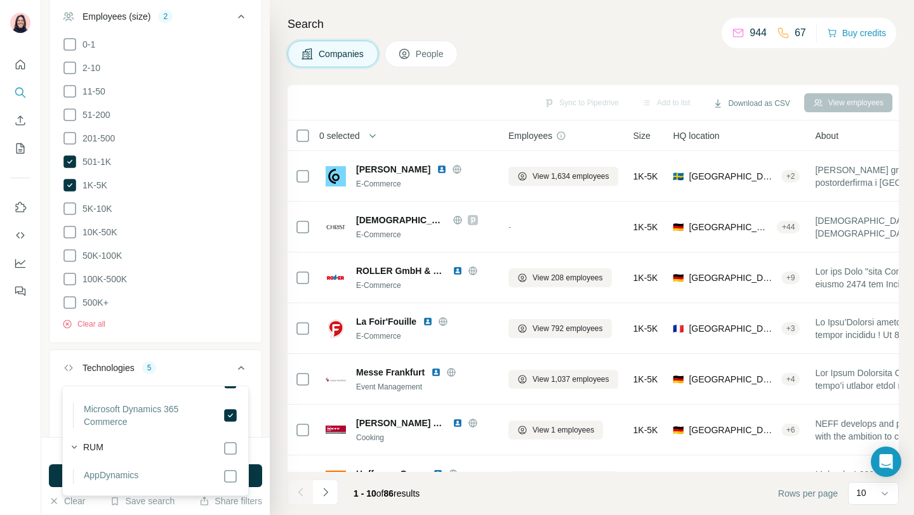
click at [44, 469] on div "1770 search results remaining Run search Clear Save search Share filters" at bounding box center [155, 476] width 228 height 78
click at [53, 473] on button "Run search" at bounding box center [155, 475] width 213 height 23
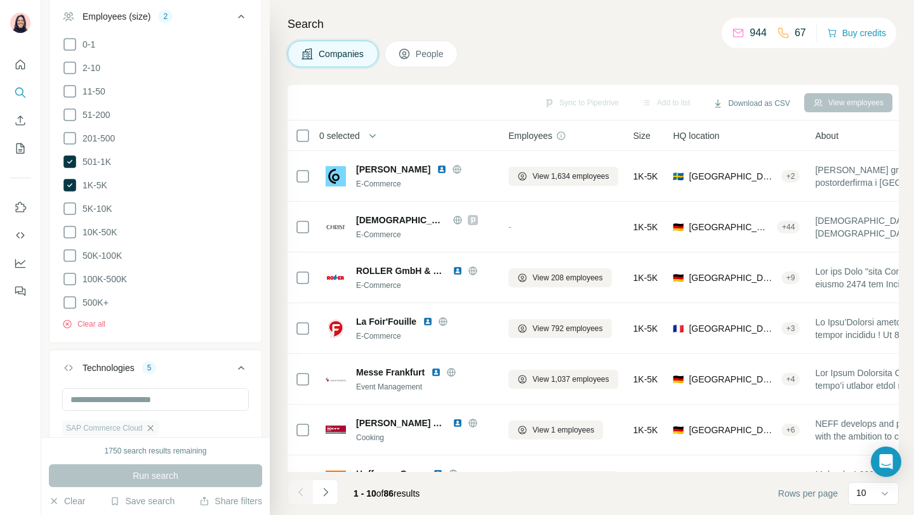
click at [152, 425] on icon "button" at bounding box center [150, 428] width 6 height 6
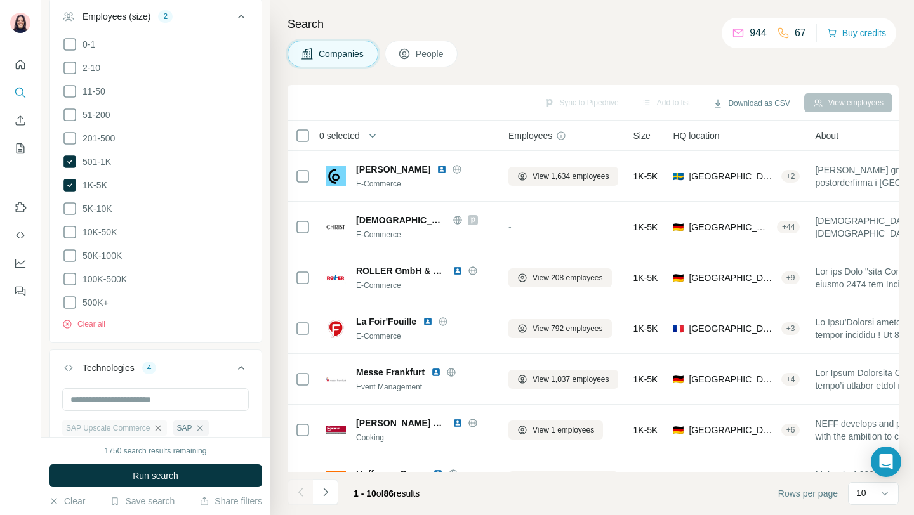
click at [160, 423] on icon "button" at bounding box center [158, 428] width 10 height 10
click at [144, 423] on icon "button" at bounding box center [145, 428] width 10 height 10
click at [86, 425] on icon "button" at bounding box center [89, 428] width 6 height 6
click at [199, 423] on icon "button" at bounding box center [194, 428] width 10 height 10
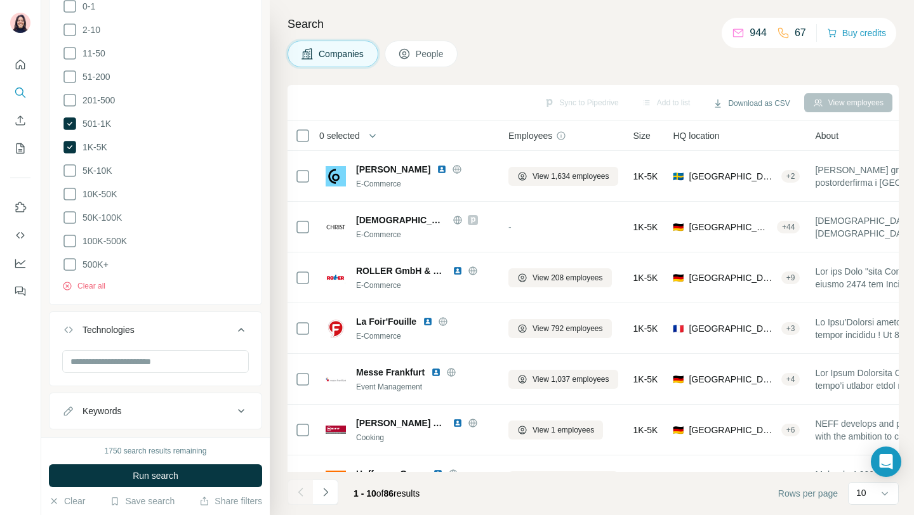
click at [195, 405] on div "Keywords" at bounding box center [147, 411] width 171 height 13
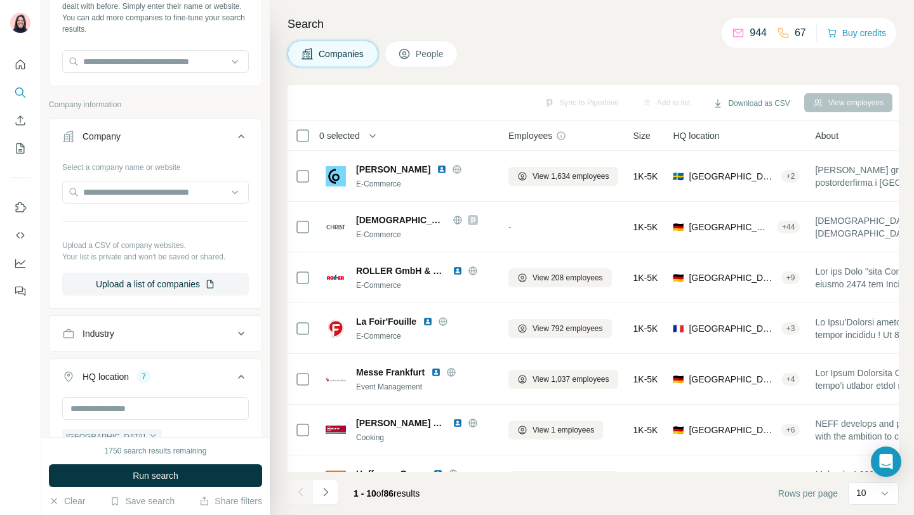
scroll to position [102, 0]
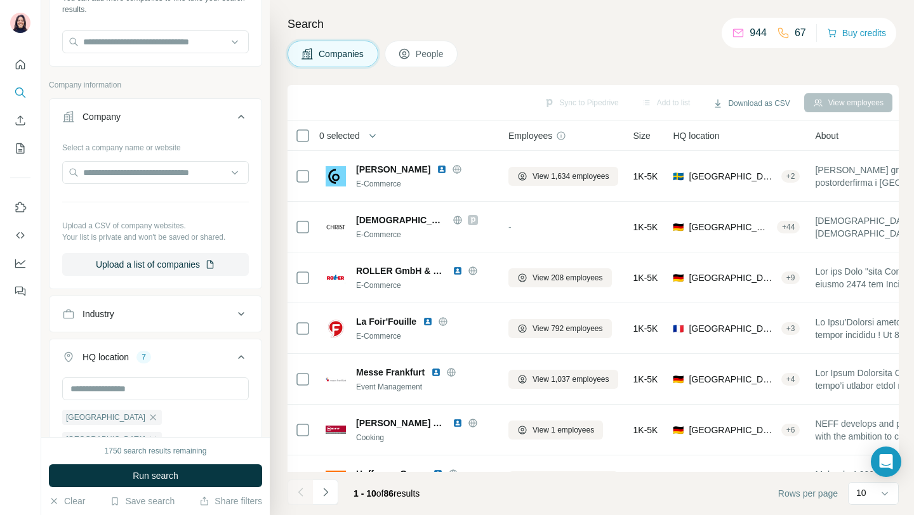
click at [125, 321] on button "Industry" at bounding box center [155, 314] width 212 height 30
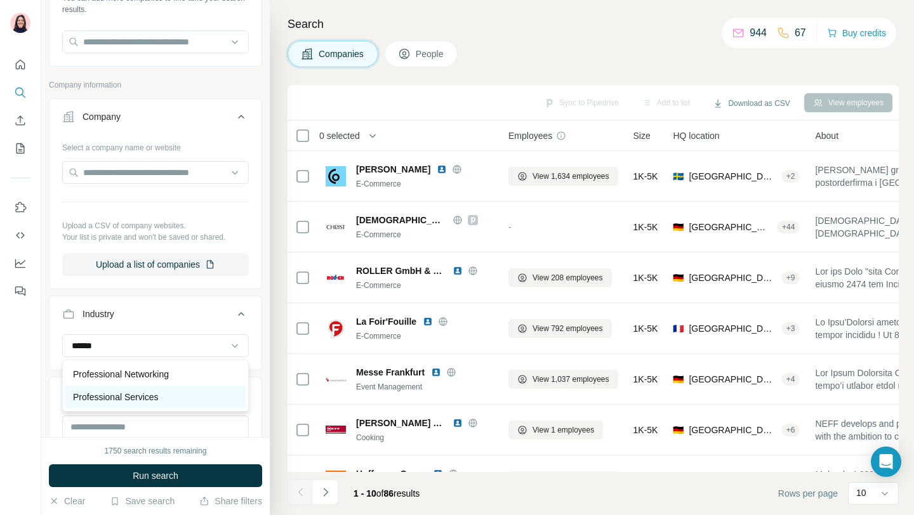
type input "******"
click at [138, 394] on p "Professional Services" at bounding box center [116, 397] width 86 height 13
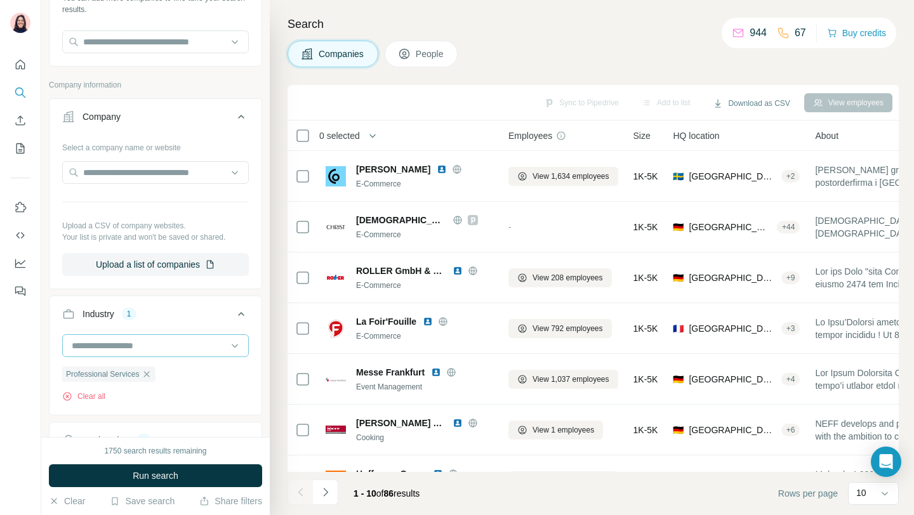
click at [158, 353] on div at bounding box center [148, 346] width 157 height 22
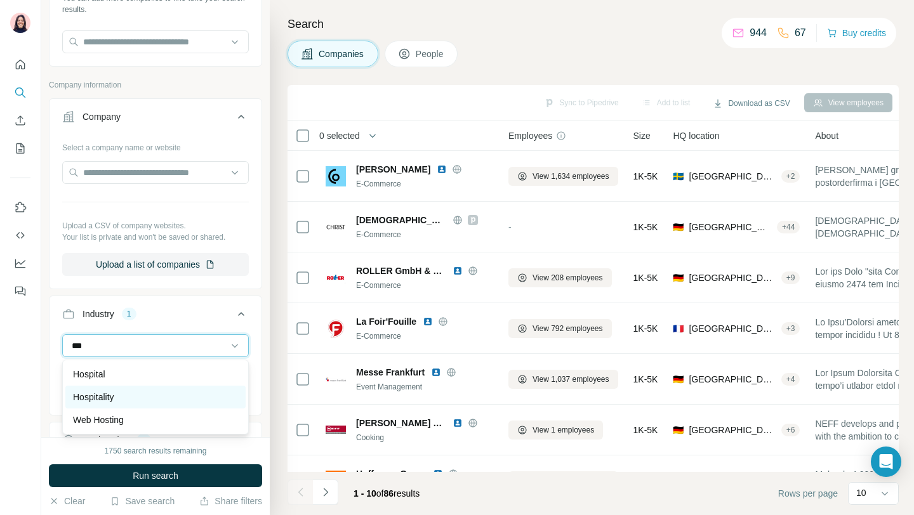
type input "***"
click at [122, 388] on div "Hospitality" at bounding box center [155, 397] width 180 height 23
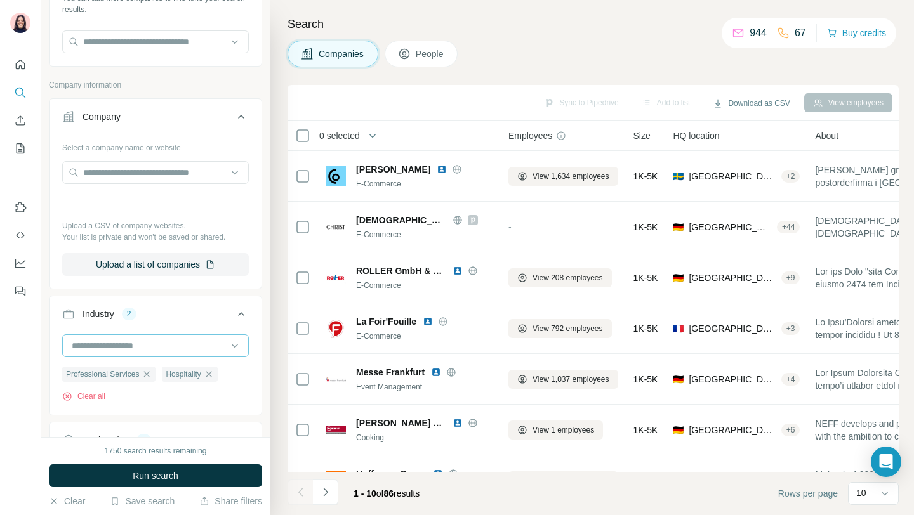
click at [115, 344] on input at bounding box center [148, 346] width 157 height 14
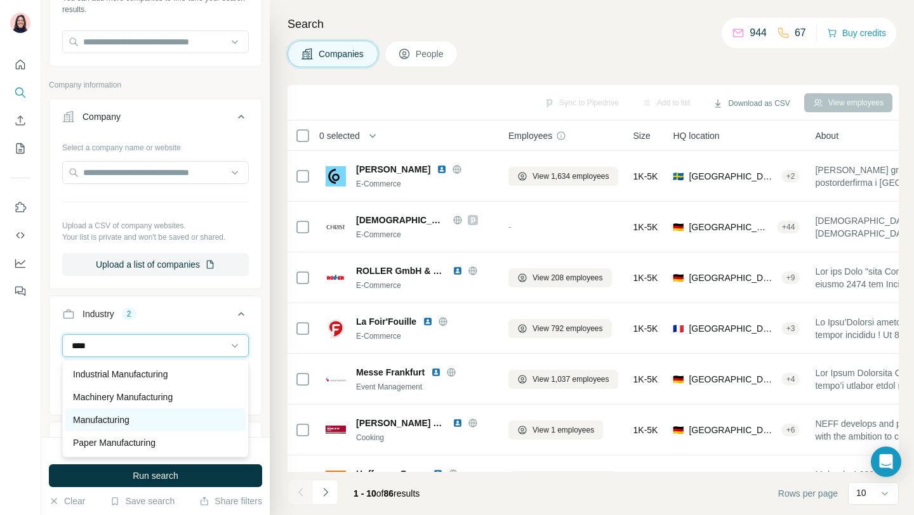
type input "****"
click at [134, 421] on div "Manufacturing" at bounding box center [155, 420] width 165 height 13
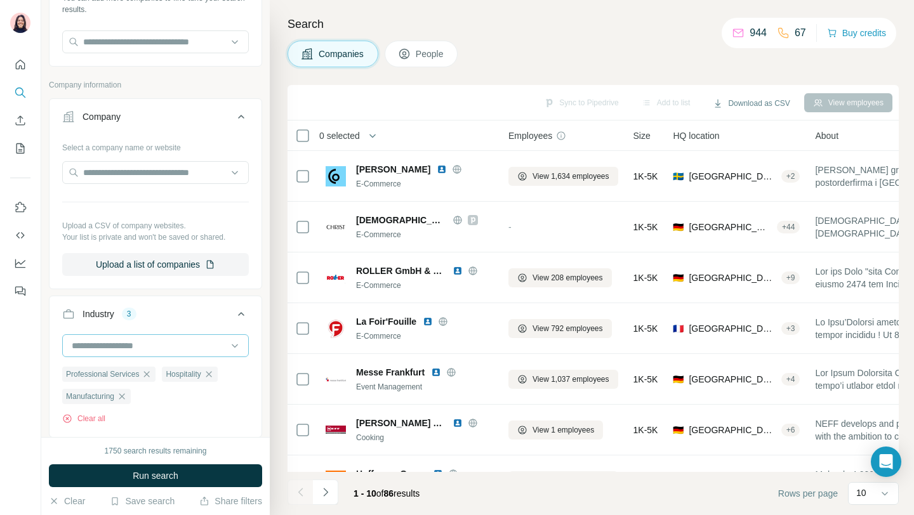
click at [132, 353] on div at bounding box center [148, 346] width 157 height 22
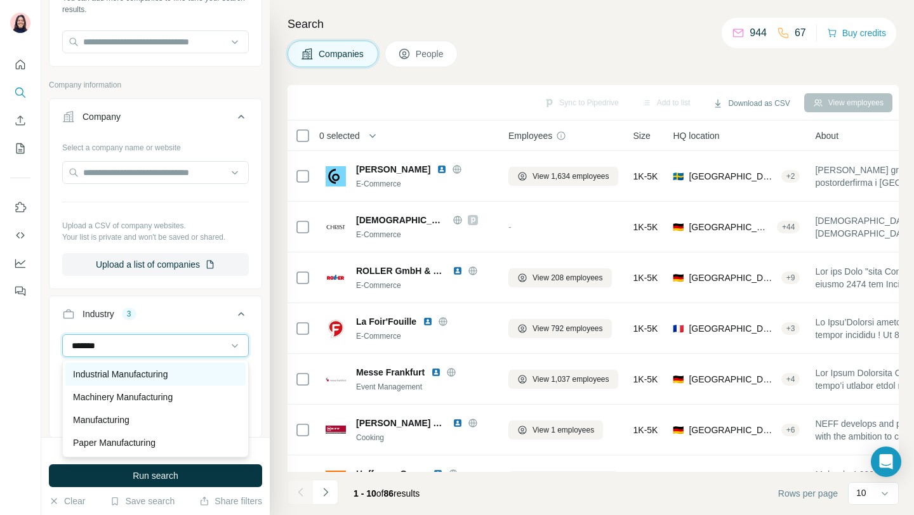
type input "*******"
click at [116, 373] on p "Industrial Manufacturing" at bounding box center [120, 374] width 95 height 13
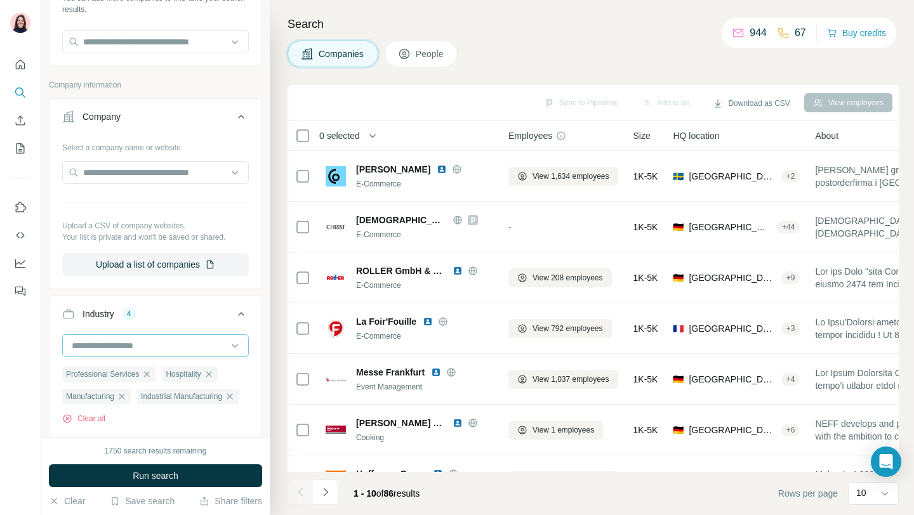
click at [133, 348] on input at bounding box center [148, 346] width 157 height 14
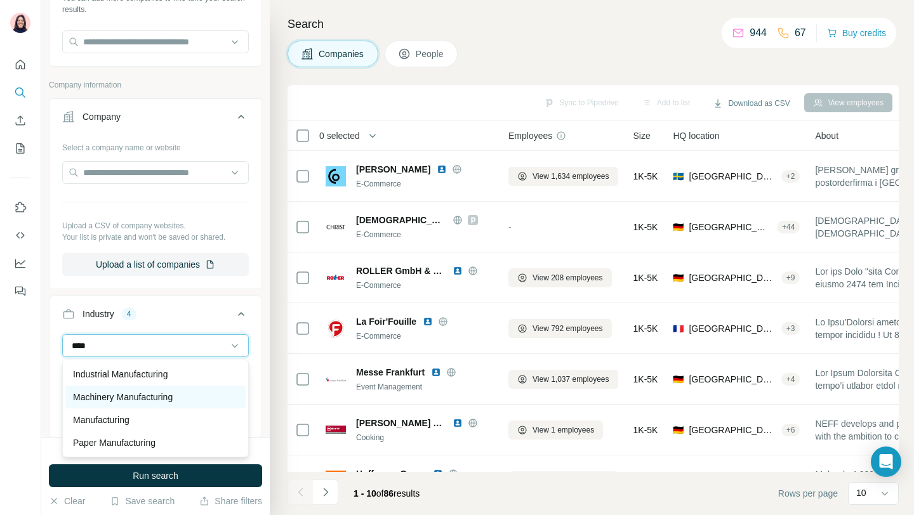
type input "****"
click at [104, 396] on p "Machinery Manufacturing" at bounding box center [123, 397] width 100 height 13
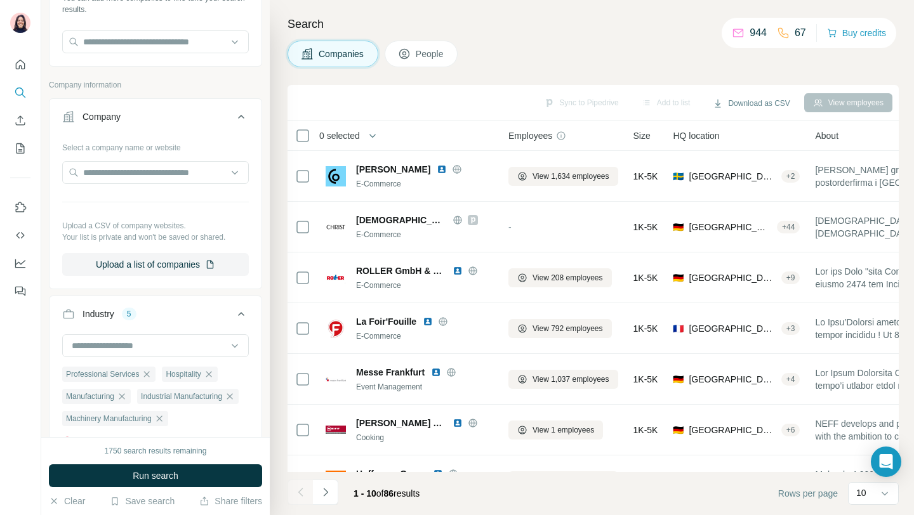
click at [158, 321] on button "Industry 5" at bounding box center [155, 317] width 212 height 36
click at [152, 324] on button "Industry 5" at bounding box center [155, 314] width 212 height 30
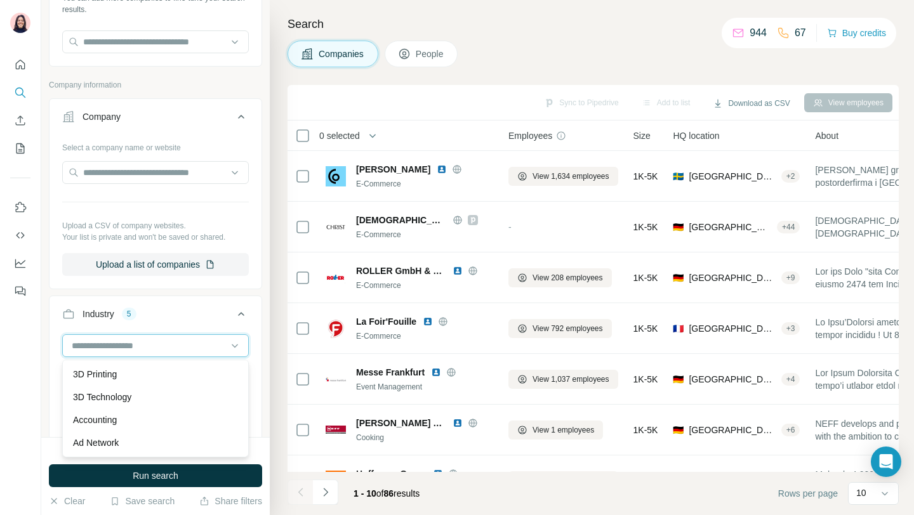
click at [126, 344] on input at bounding box center [148, 346] width 157 height 14
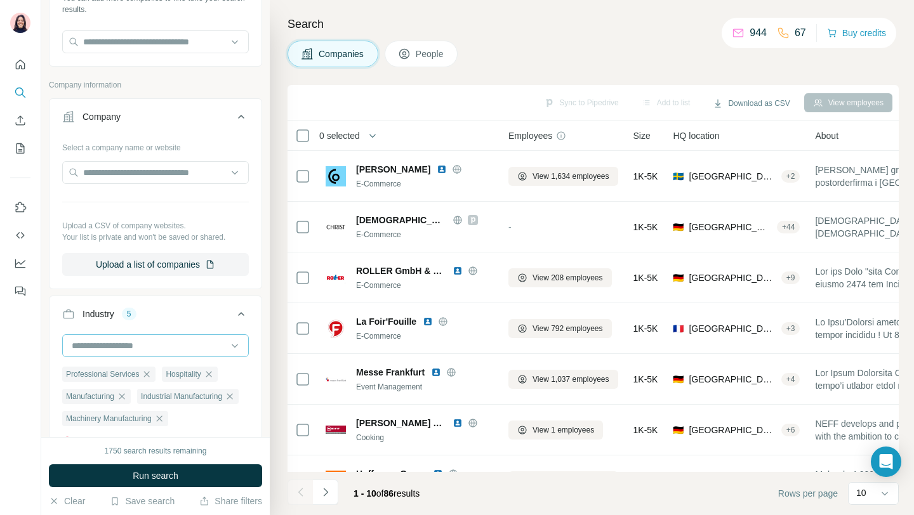
click at [126, 344] on input at bounding box center [148, 346] width 157 height 14
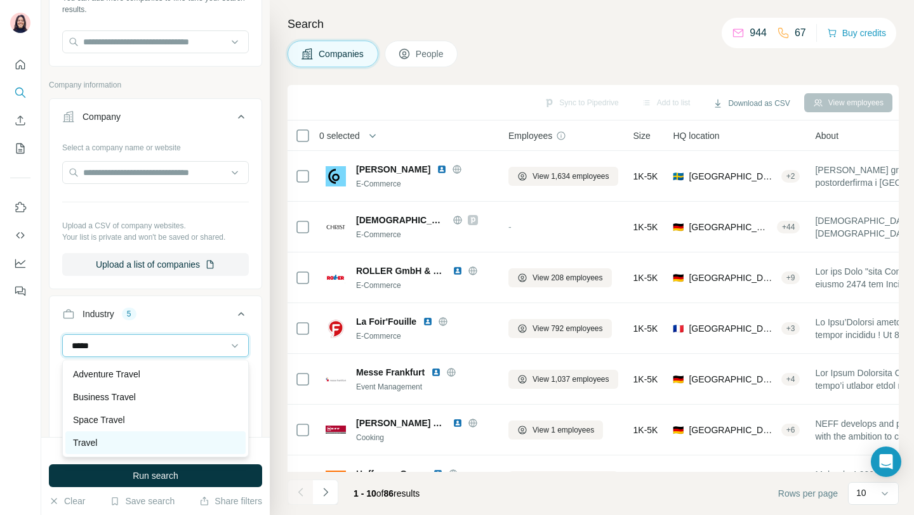
type input "*****"
click at [111, 436] on div "Travel" at bounding box center [155, 442] width 180 height 23
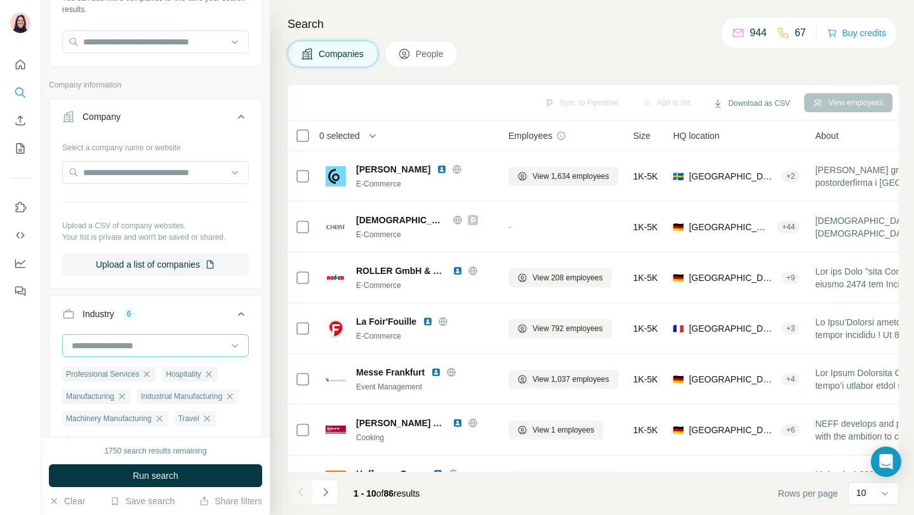
click at [177, 347] on input at bounding box center [148, 346] width 157 height 14
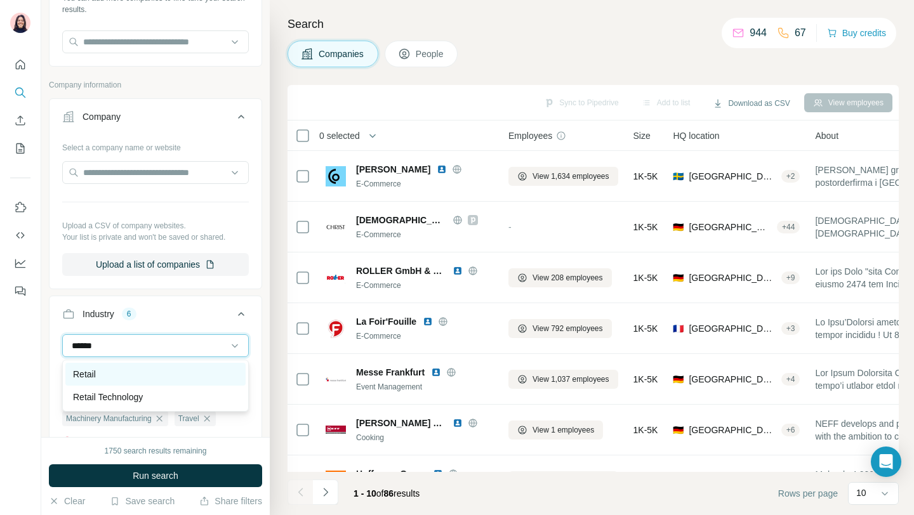
type input "******"
click at [161, 376] on div "Retail" at bounding box center [155, 374] width 165 height 13
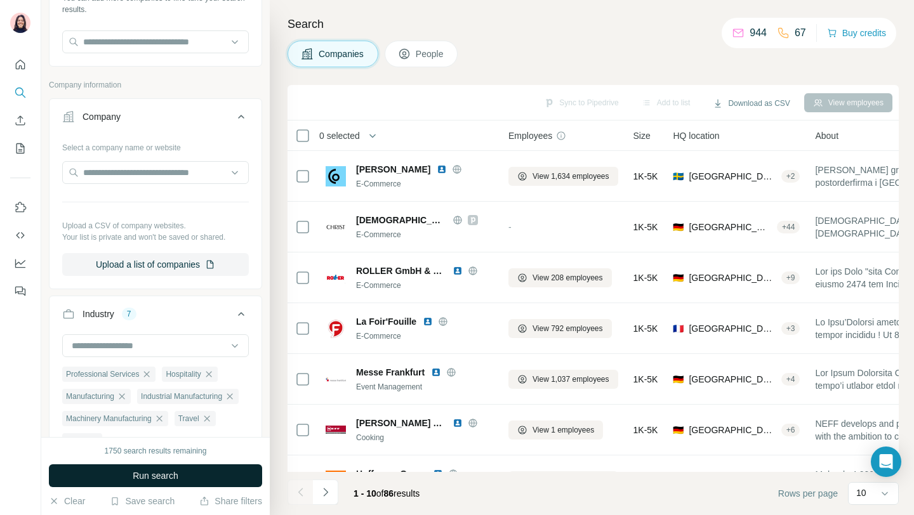
click at [169, 475] on span "Run search" at bounding box center [156, 475] width 46 height 13
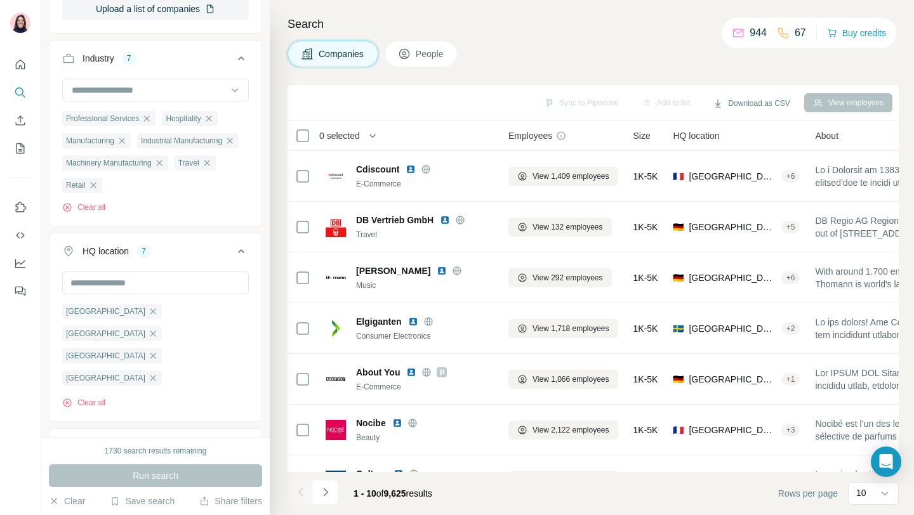
scroll to position [355, 0]
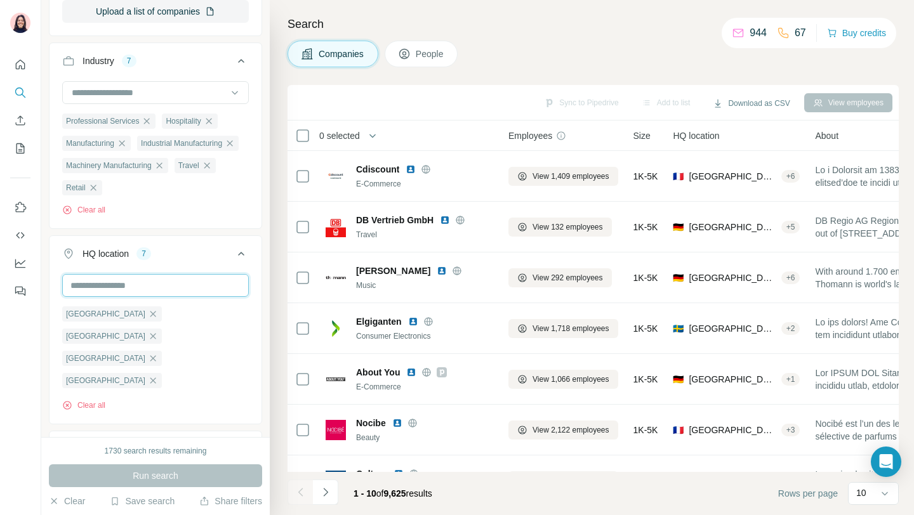
click at [159, 287] on input "text" at bounding box center [155, 285] width 187 height 23
click at [187, 231] on ul "Company Select a company name or website Upload a CSV of company websites. Your…" at bounding box center [155, 413] width 213 height 1136
click at [164, 281] on input "text" at bounding box center [155, 285] width 187 height 23
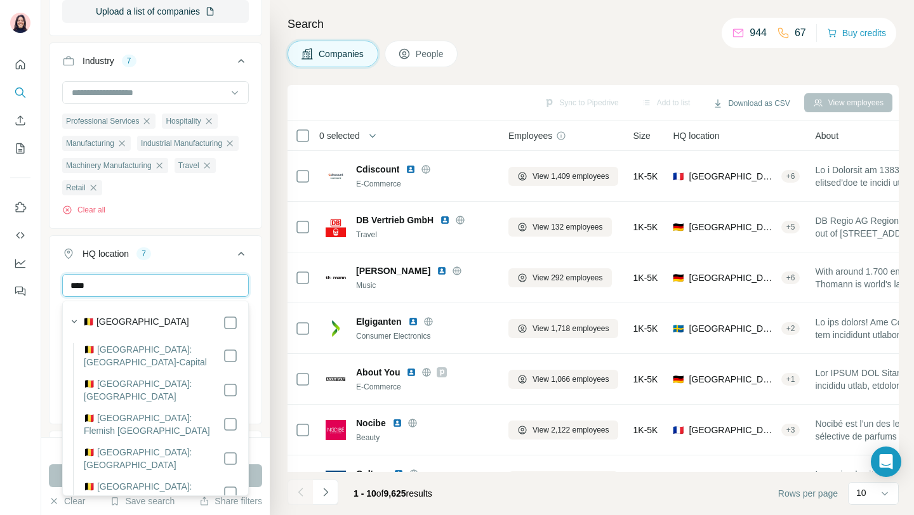
type input "****"
click at [108, 321] on label "🇧🇪 [GEOGRAPHIC_DATA]" at bounding box center [136, 322] width 106 height 15
click at [49, 314] on div "**** [GEOGRAPHIC_DATA] [GEOGRAPHIC_DATA] [GEOGRAPHIC_DATA] [GEOGRAPHIC_DATA] [G…" at bounding box center [155, 347] width 212 height 147
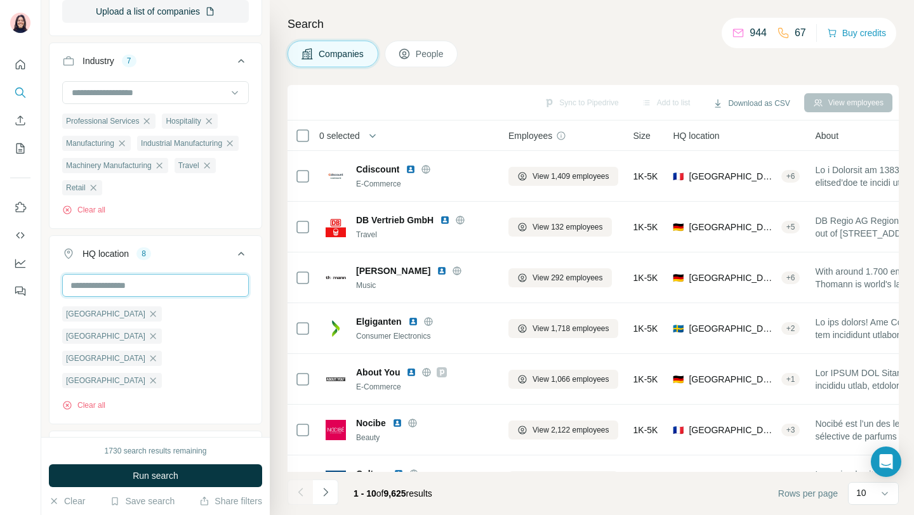
click at [185, 284] on input "text" at bounding box center [155, 285] width 187 height 23
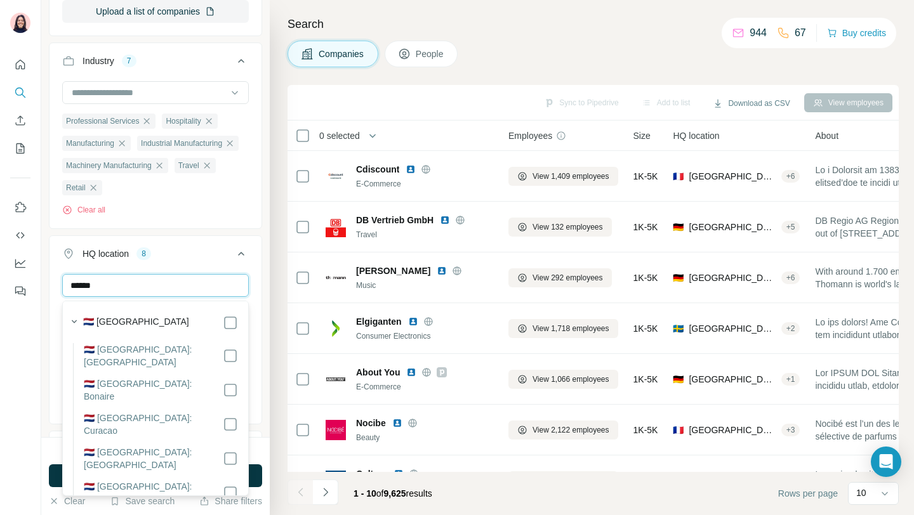
type input "******"
click at [122, 321] on label "🇳🇱 [GEOGRAPHIC_DATA]" at bounding box center [136, 322] width 106 height 15
click at [259, 266] on button "HQ location 9" at bounding box center [155, 257] width 212 height 36
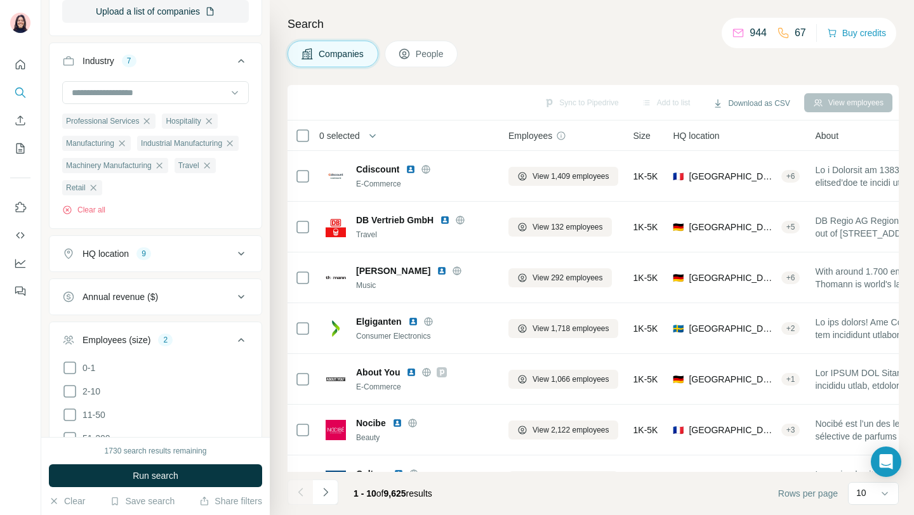
click at [158, 294] on div "Annual revenue ($)" at bounding box center [119, 297] width 75 height 13
click at [140, 253] on div "9" at bounding box center [143, 253] width 15 height 11
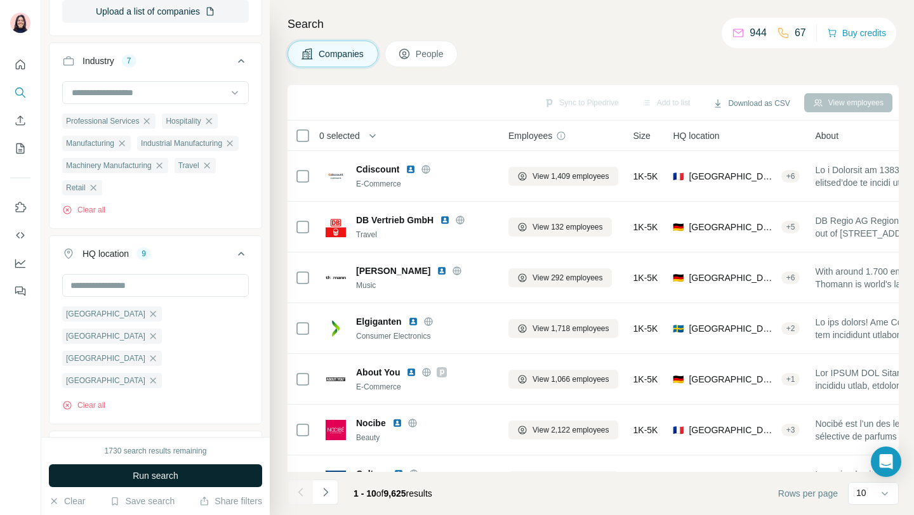
click at [160, 483] on button "Run search" at bounding box center [155, 475] width 213 height 23
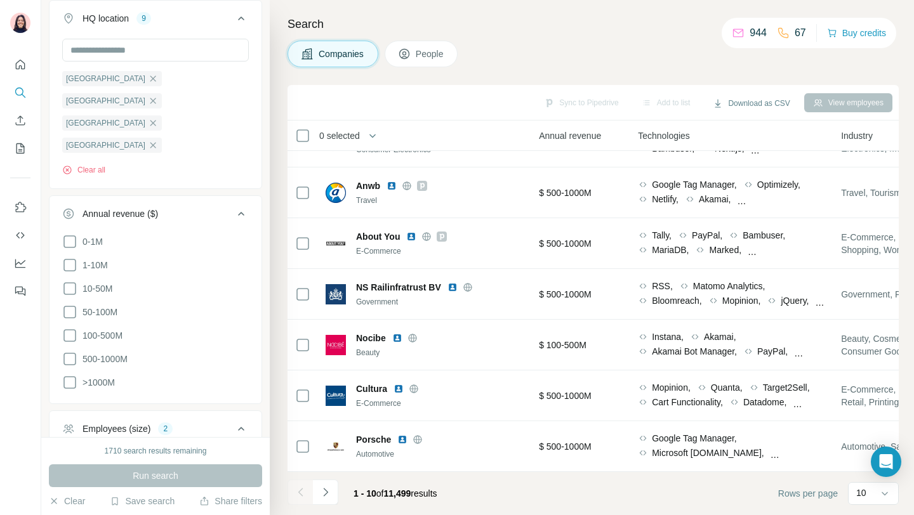
scroll to position [592, 0]
click at [70, 327] on icon at bounding box center [69, 334] width 15 height 15
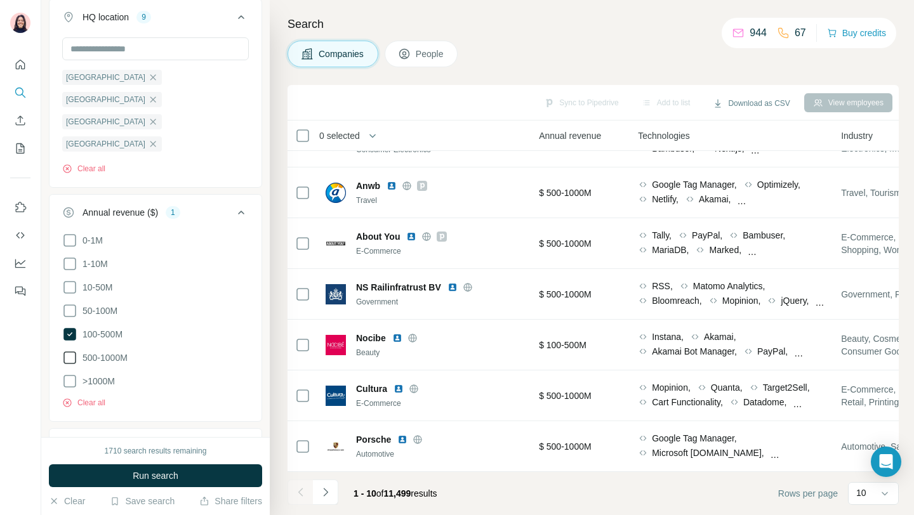
click at [69, 350] on icon at bounding box center [69, 357] width 15 height 15
click at [70, 374] on icon at bounding box center [69, 381] width 15 height 15
click at [118, 471] on button "Run search" at bounding box center [155, 475] width 213 height 23
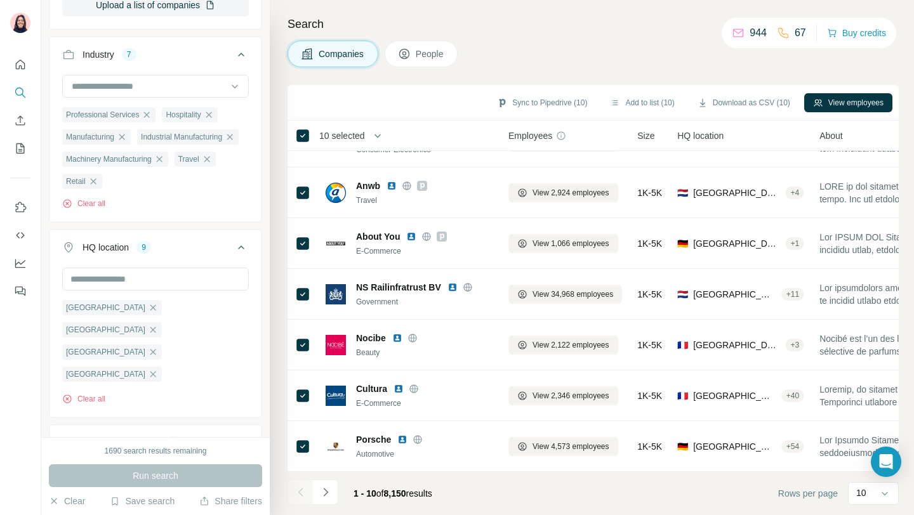
scroll to position [312, 0]
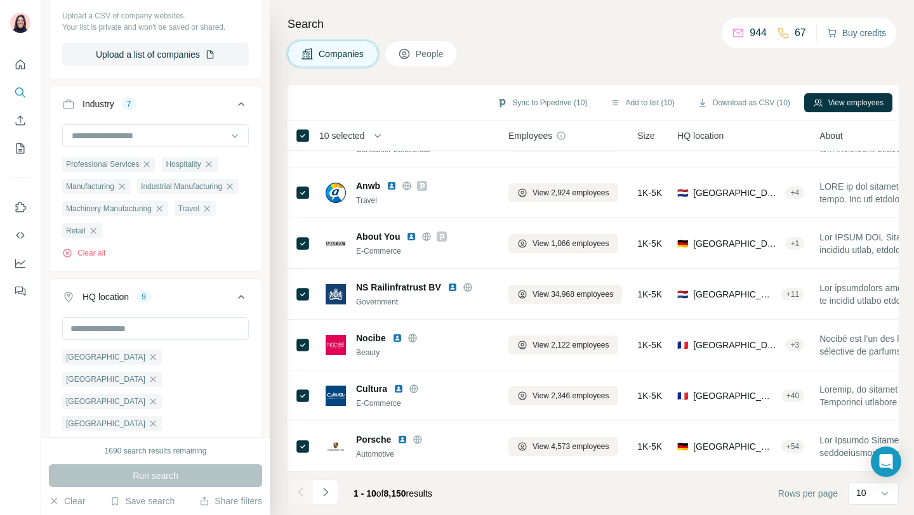
click at [857, 30] on button "Buy credits" at bounding box center [856, 33] width 59 height 18
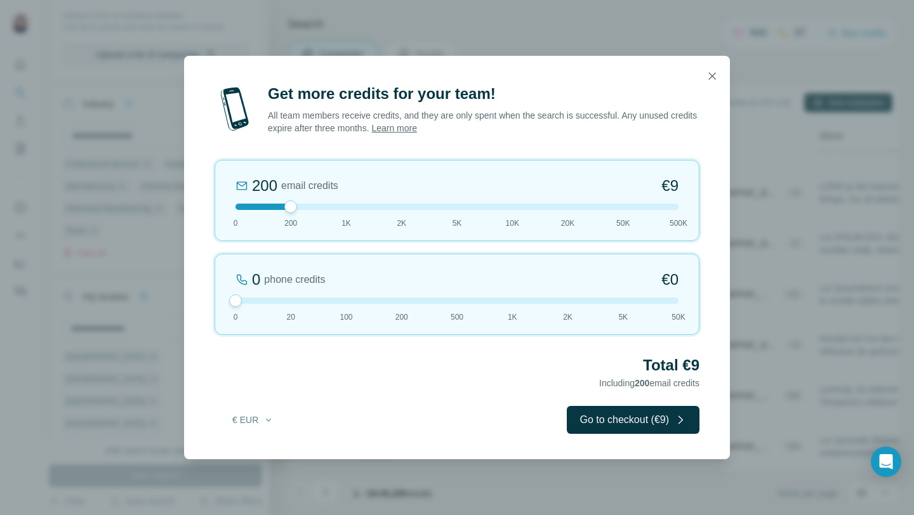
click at [227, 299] on div "0 phone credits €0 [PHONE_NUMBER] 1K 2K 5K 50K" at bounding box center [456, 294] width 485 height 81
drag, startPoint x: 292, startPoint y: 207, endPoint x: 350, endPoint y: 207, distance: 57.7
click at [350, 207] on div at bounding box center [346, 206] width 13 height 13
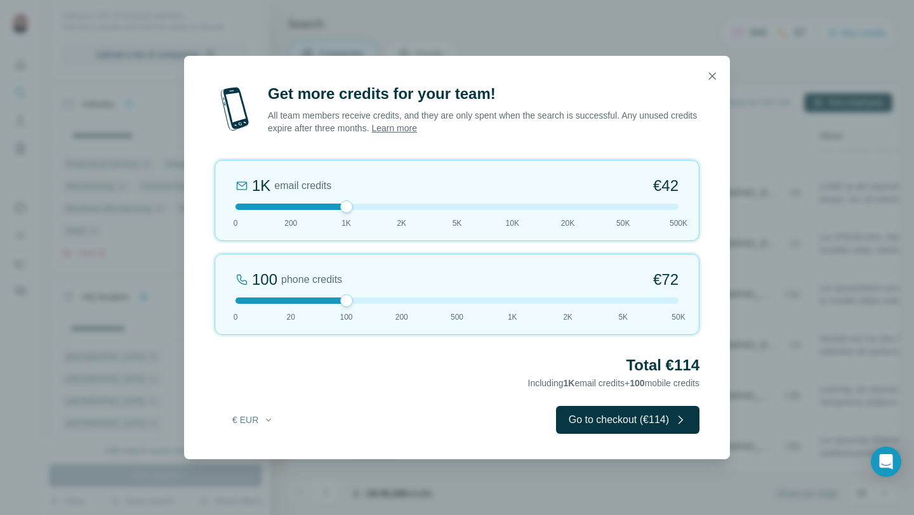
drag, startPoint x: 233, startPoint y: 302, endPoint x: 331, endPoint y: 298, distance: 98.4
click at [331, 298] on div at bounding box center [456, 301] width 443 height 6
click at [509, 301] on div at bounding box center [456, 301] width 443 height 6
click at [571, 306] on div "1K phone credits 12% Discount €634 0 20 100 200 500 1K 2K 5K 50K" at bounding box center [456, 294] width 485 height 81
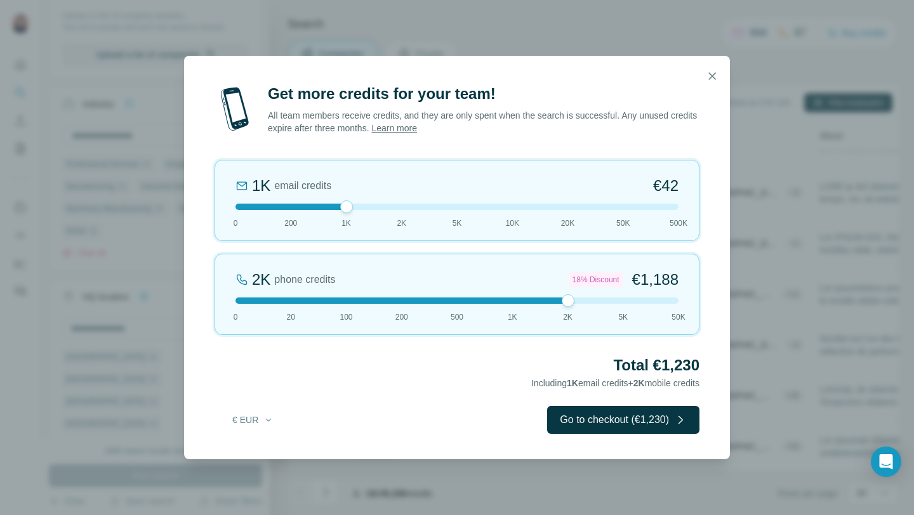
click at [516, 306] on div "2K phone credits 18% Discount €1,188 0 20 100 200 500 1K 2K 5K 50K" at bounding box center [456, 294] width 485 height 81
drag, startPoint x: 523, startPoint y: 280, endPoint x: 334, endPoint y: 300, distance: 190.1
click at [334, 300] on div "1K phone credits 12% Discount €634 0 20 100 200 500 1K 2K 5K 50K" at bounding box center [456, 294] width 485 height 81
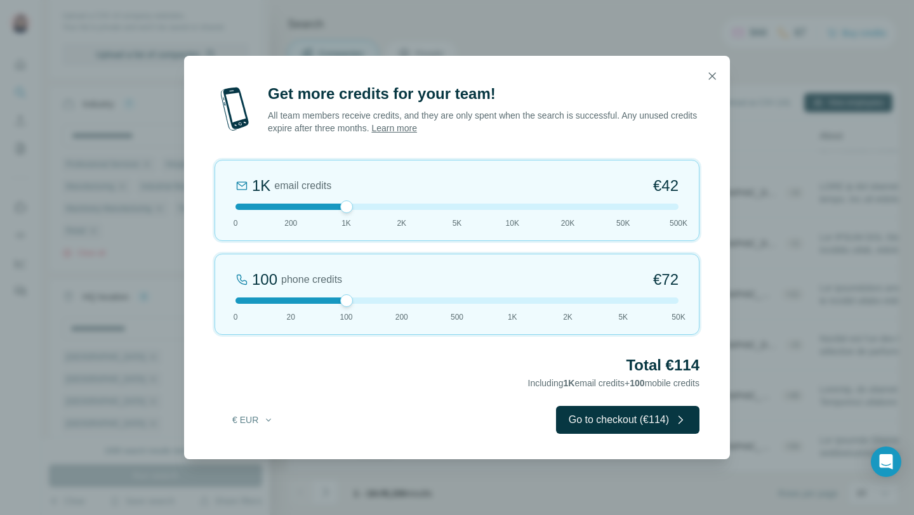
drag, startPoint x: 323, startPoint y: 300, endPoint x: 196, endPoint y: 296, distance: 126.9
click at [196, 296] on div "Get more credits for your team! All team members receive credits, and they are …" at bounding box center [457, 272] width 546 height 376
click at [240, 301] on div at bounding box center [456, 301] width 443 height 6
click at [395, 209] on div at bounding box center [456, 207] width 443 height 6
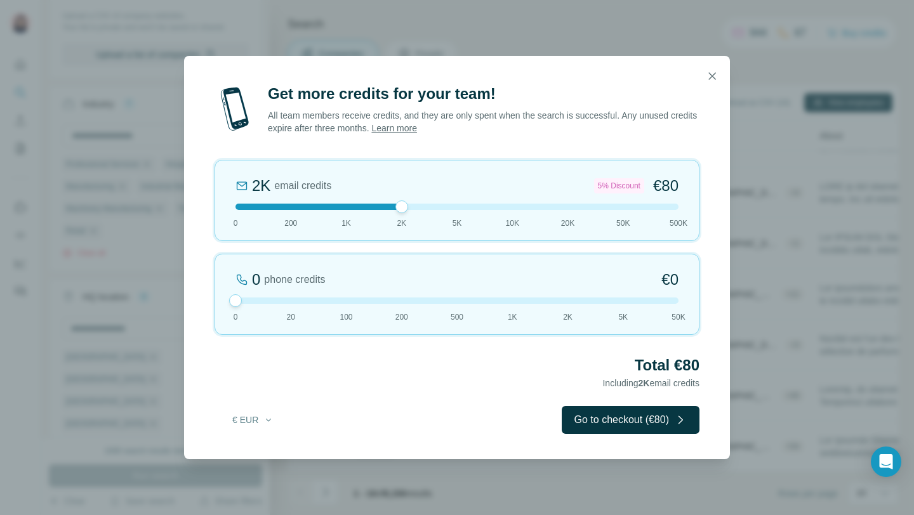
click at [334, 206] on div at bounding box center [456, 207] width 443 height 6
